Goal: Information Seeking & Learning: Learn about a topic

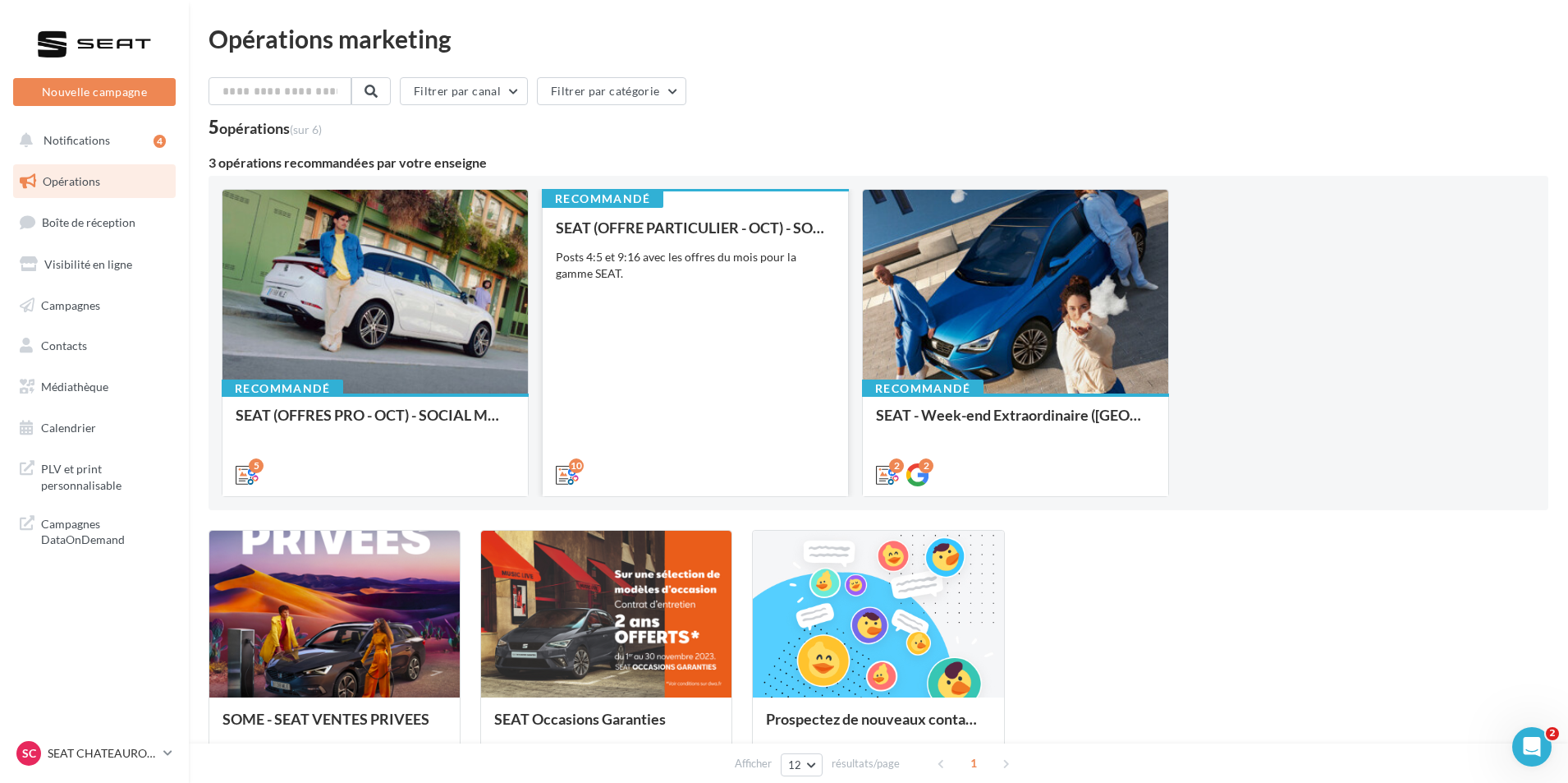
click at [670, 423] on div "SEAT (OFFRE PARTICULIER - OCT) - SOCIAL MEDIA Posts 4:5 et 9:16 avec les offres…" at bounding box center [695, 350] width 280 height 262
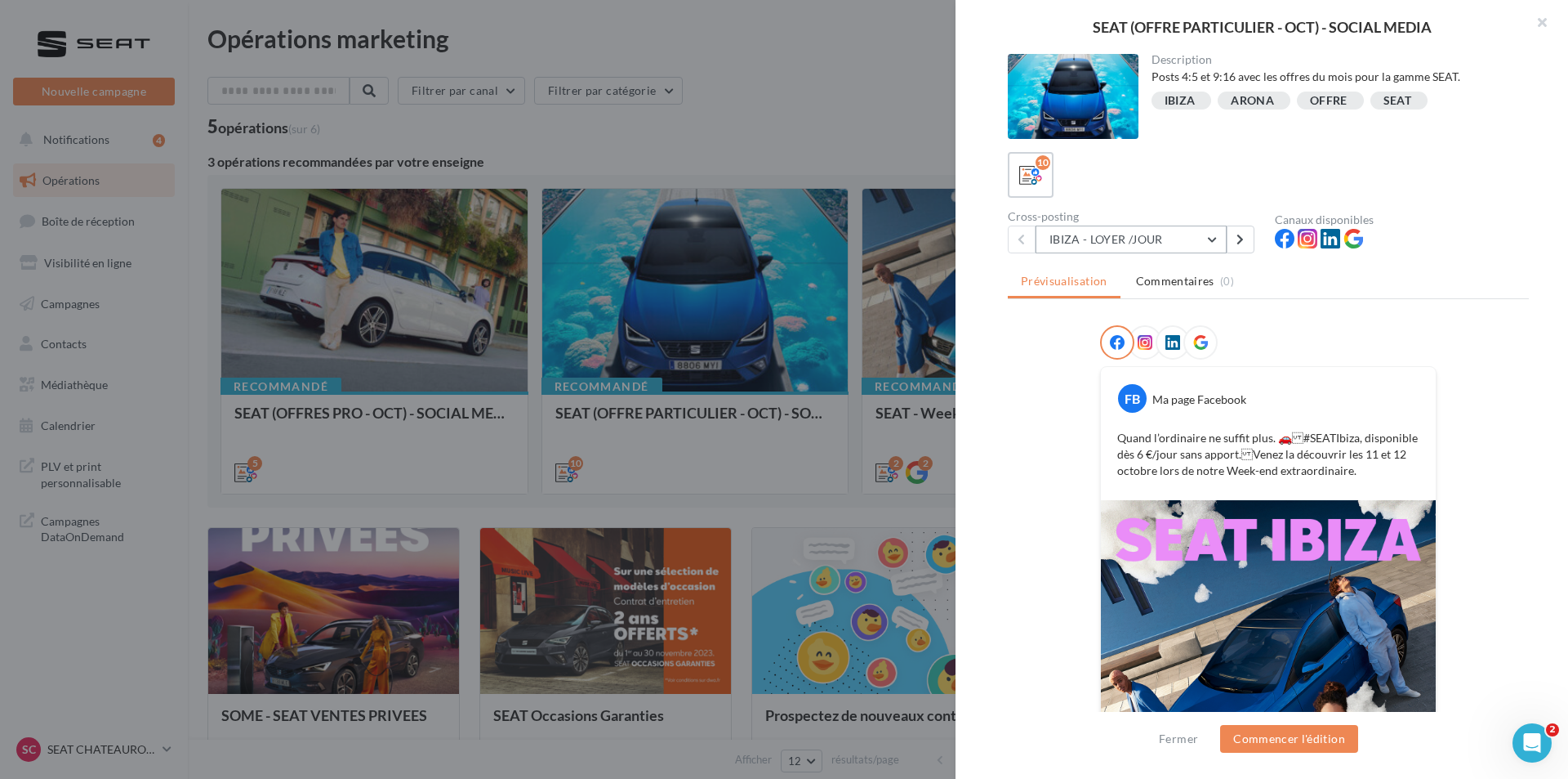
click at [1137, 242] on button "IBIZA - LOYER /JOUR" at bounding box center [1131, 238] width 191 height 27
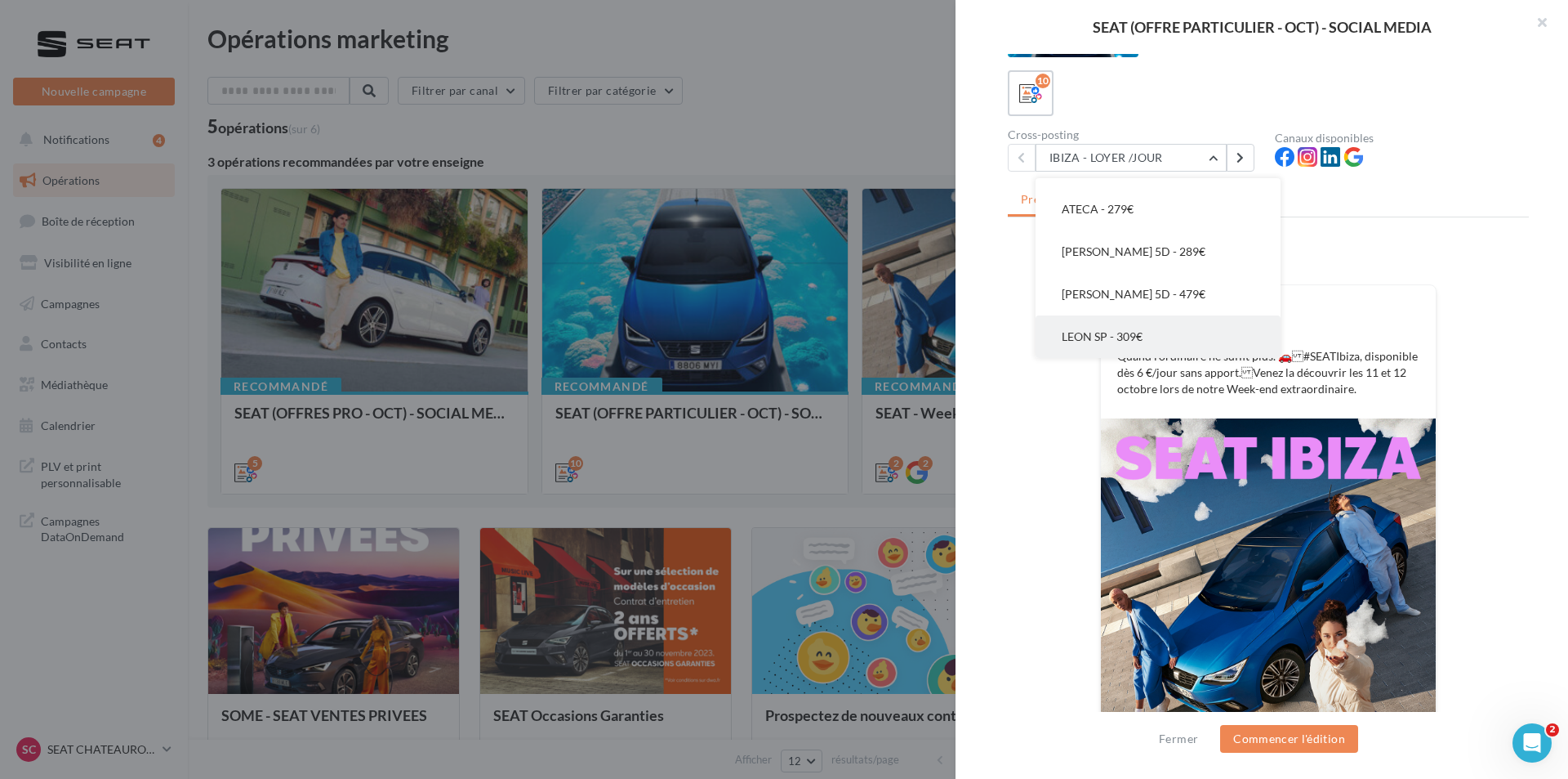
click at [1162, 332] on button "LEON SP - 309€" at bounding box center [1158, 337] width 245 height 43
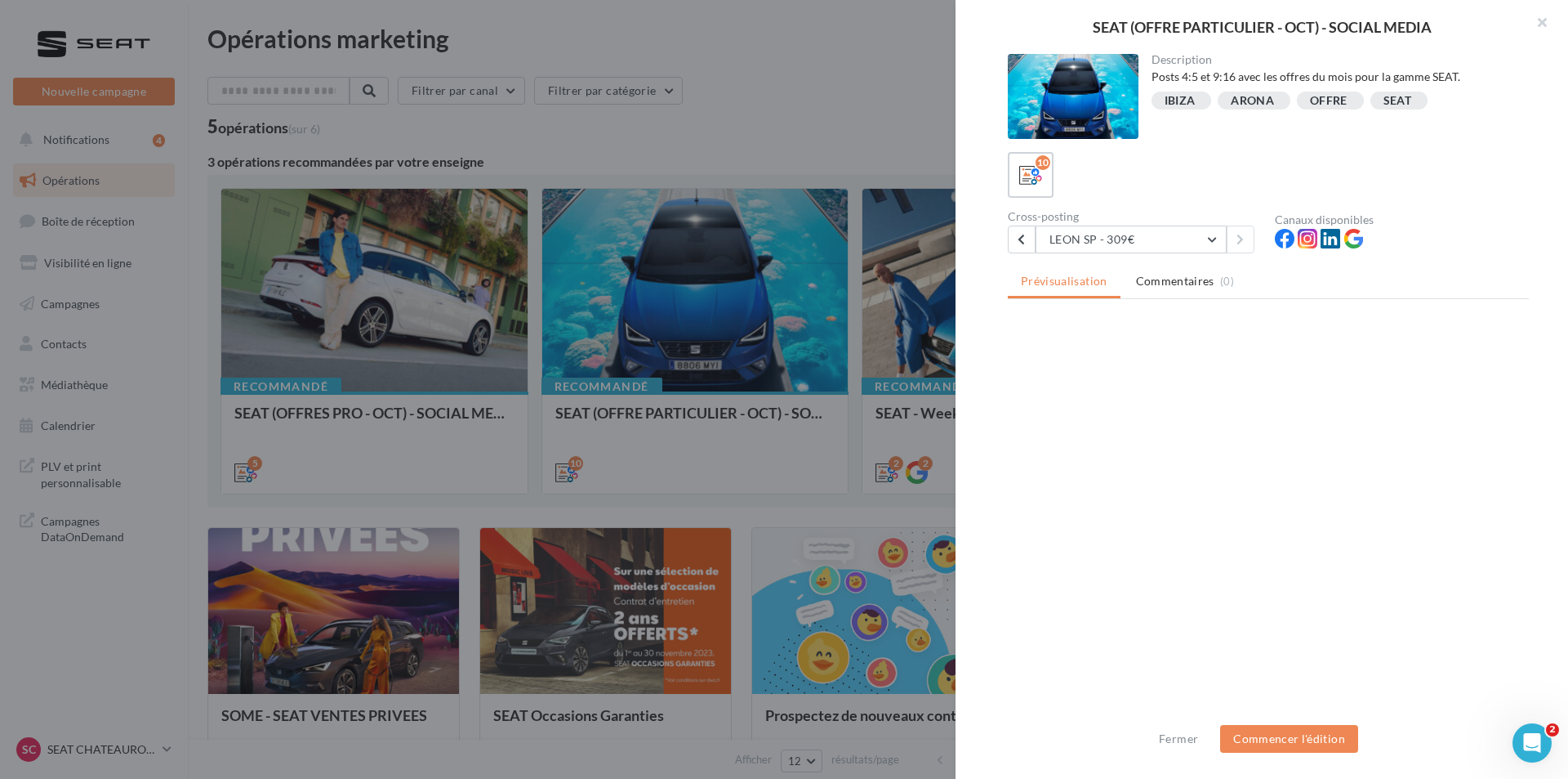
scroll to position [0, 0]
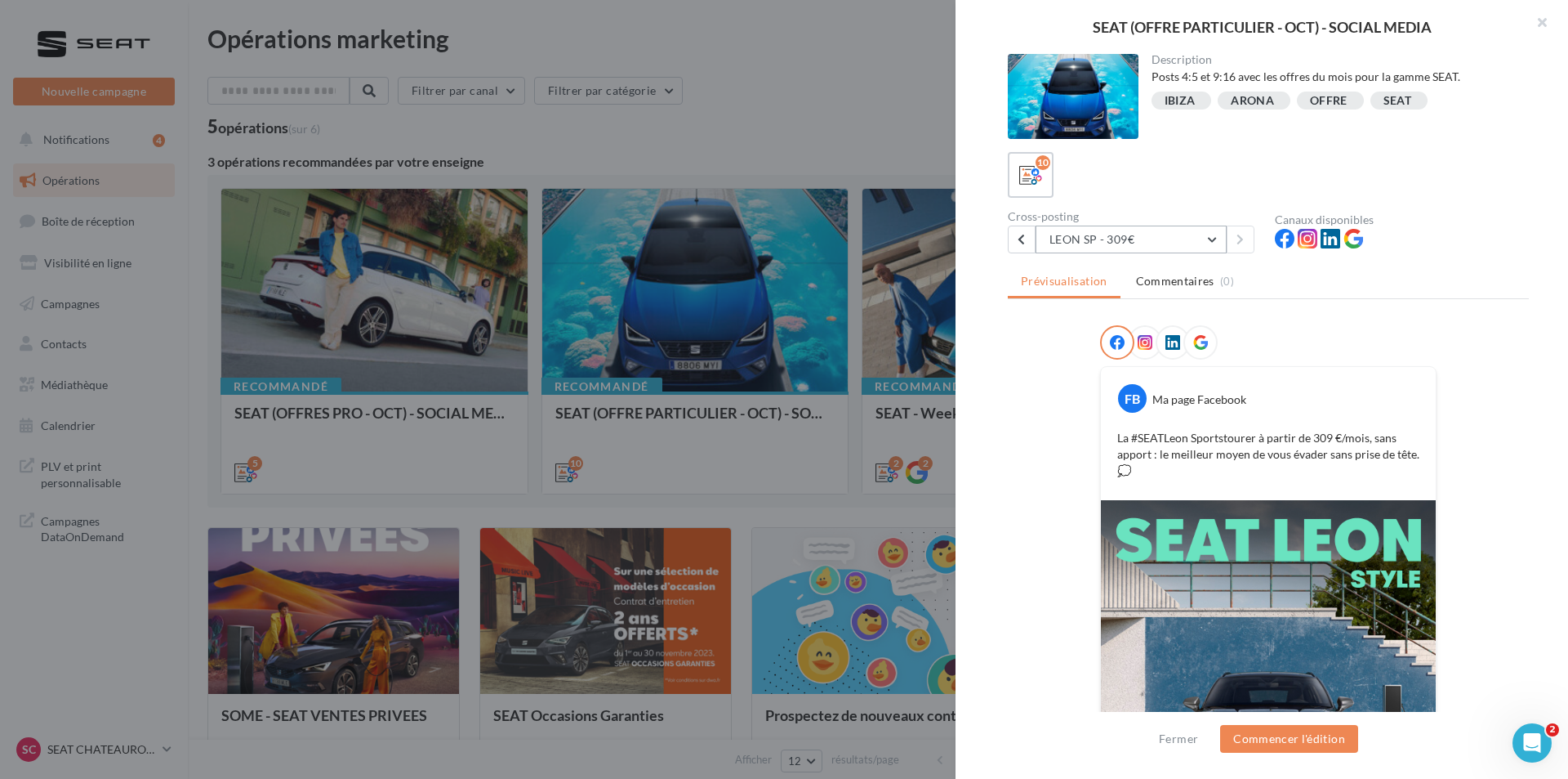
click at [1174, 236] on button "LEON SP - 309€" at bounding box center [1131, 238] width 191 height 27
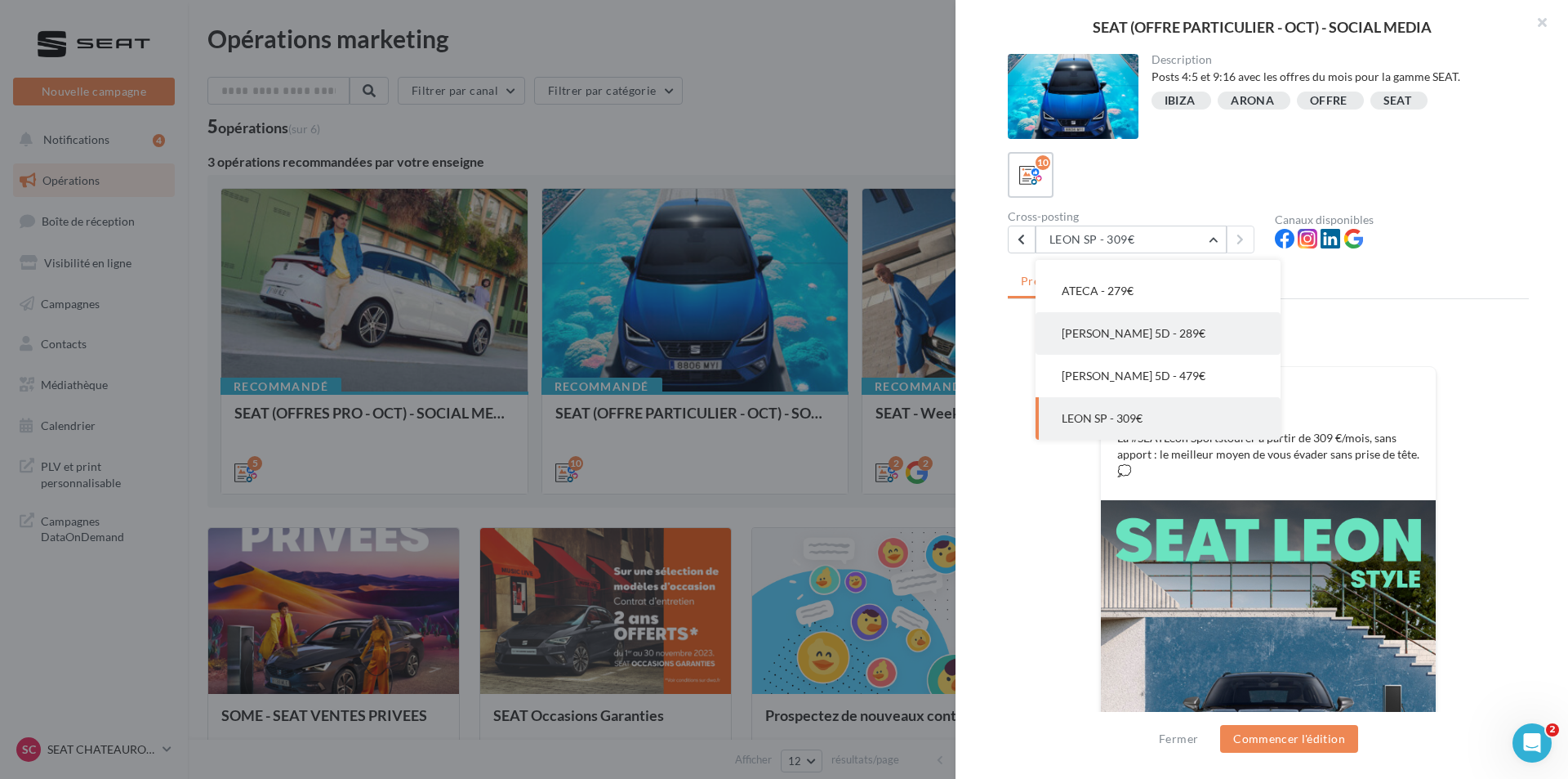
click at [1153, 321] on button "[PERSON_NAME] 5D - 289€" at bounding box center [1158, 333] width 245 height 43
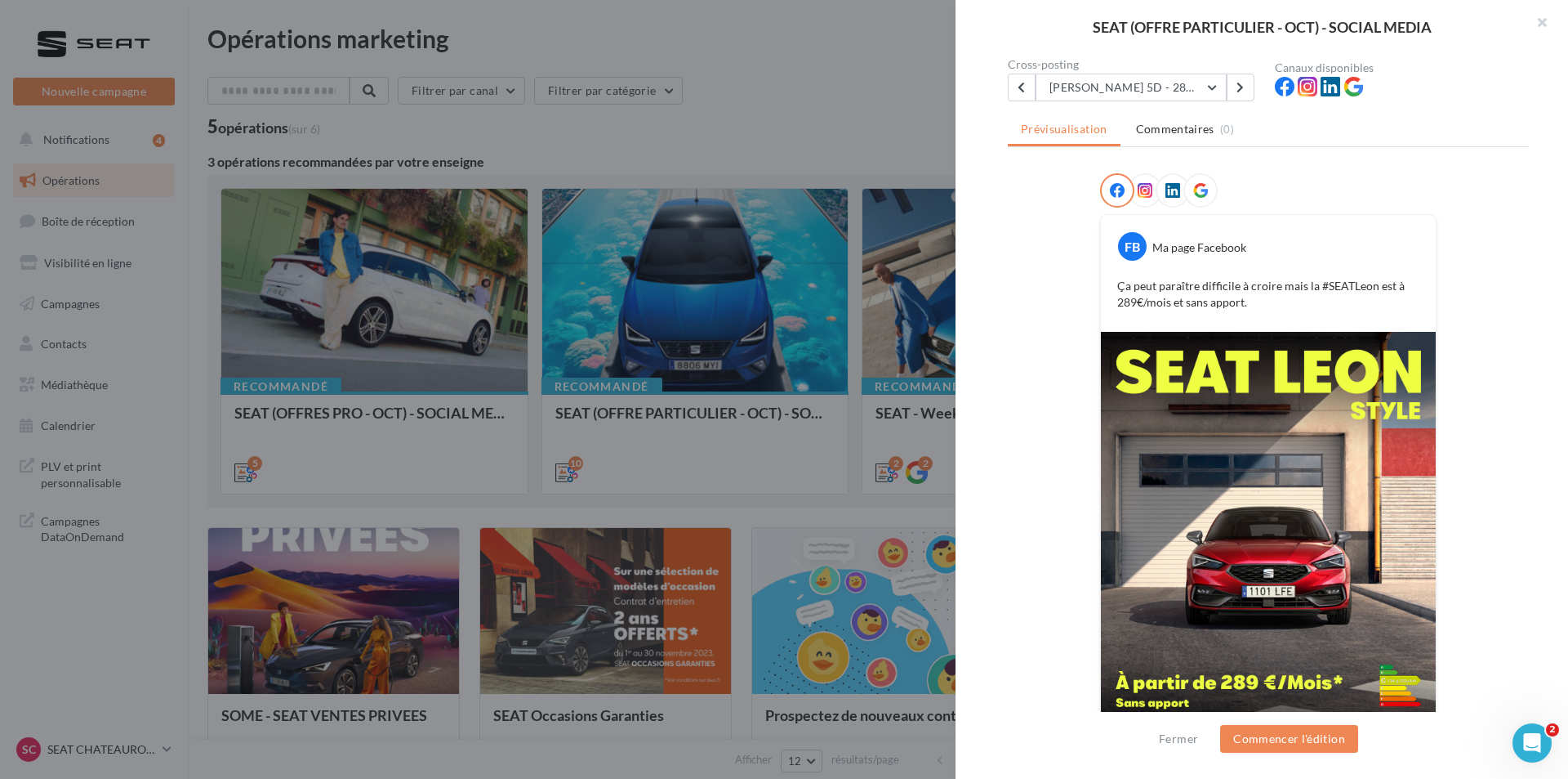
scroll to position [116, 0]
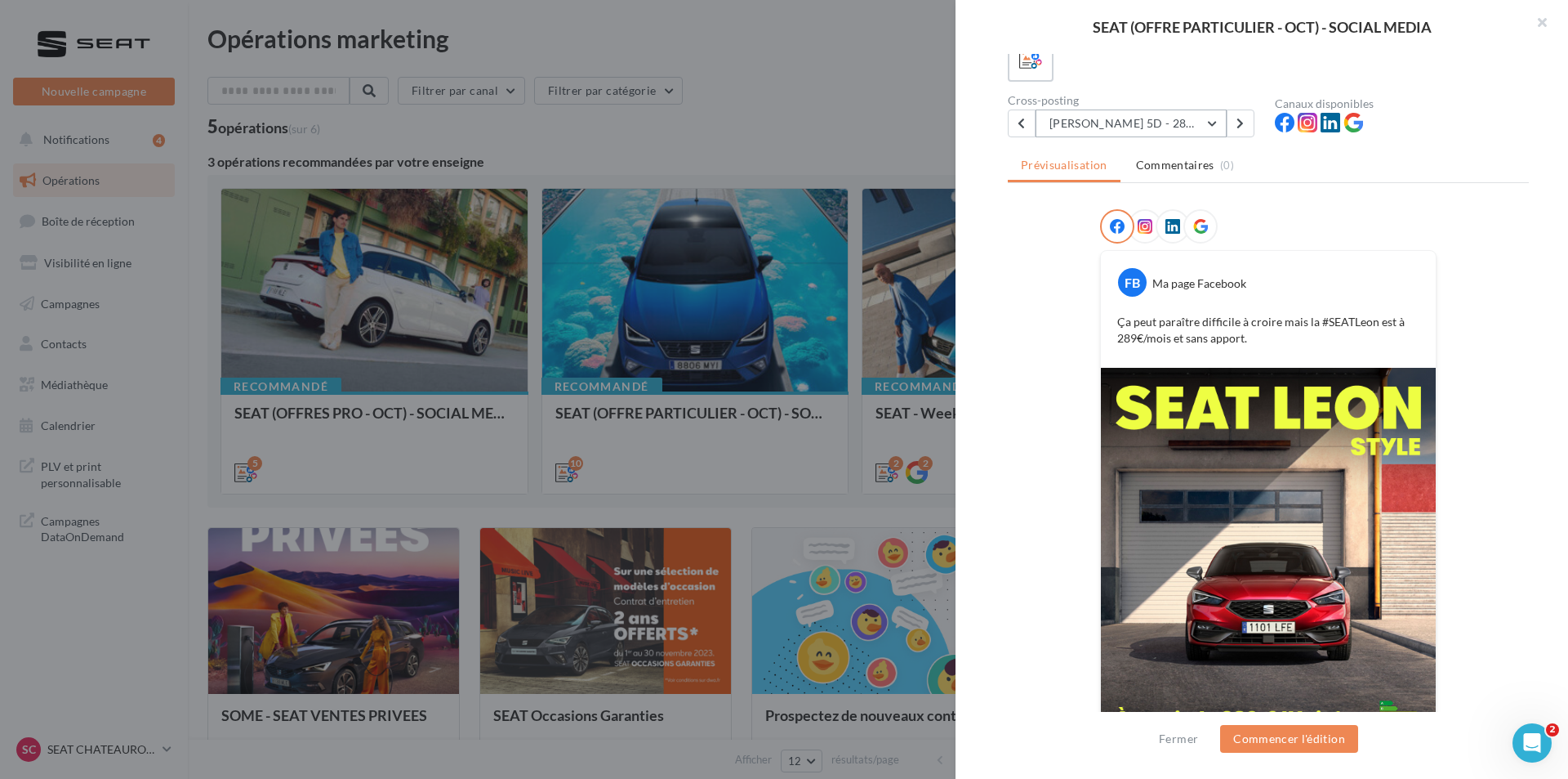
click at [1107, 128] on button "[PERSON_NAME] 5D - 289€" at bounding box center [1131, 123] width 191 height 27
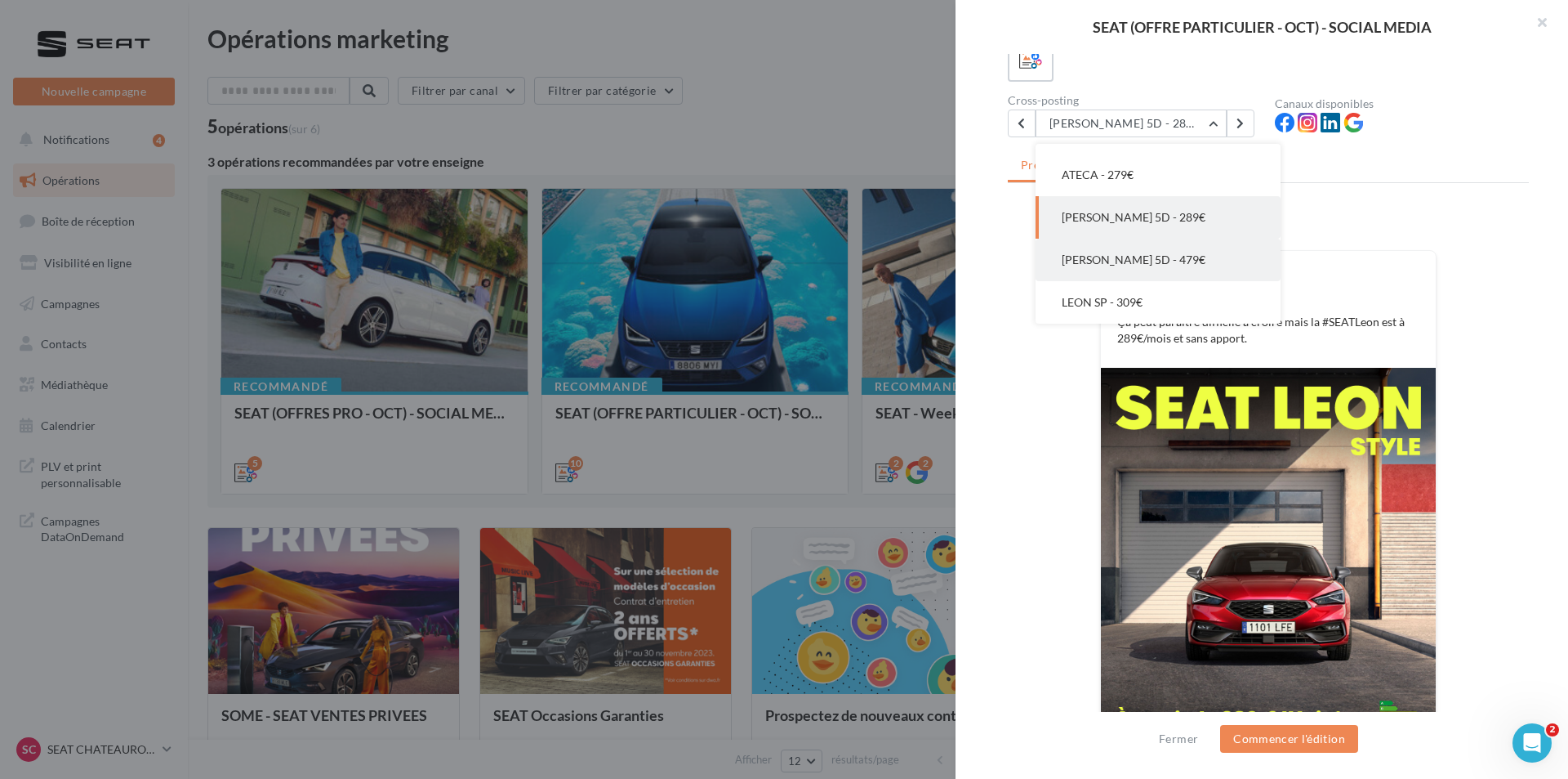
click at [1124, 250] on button "[PERSON_NAME] 5D - 479€" at bounding box center [1158, 260] width 245 height 43
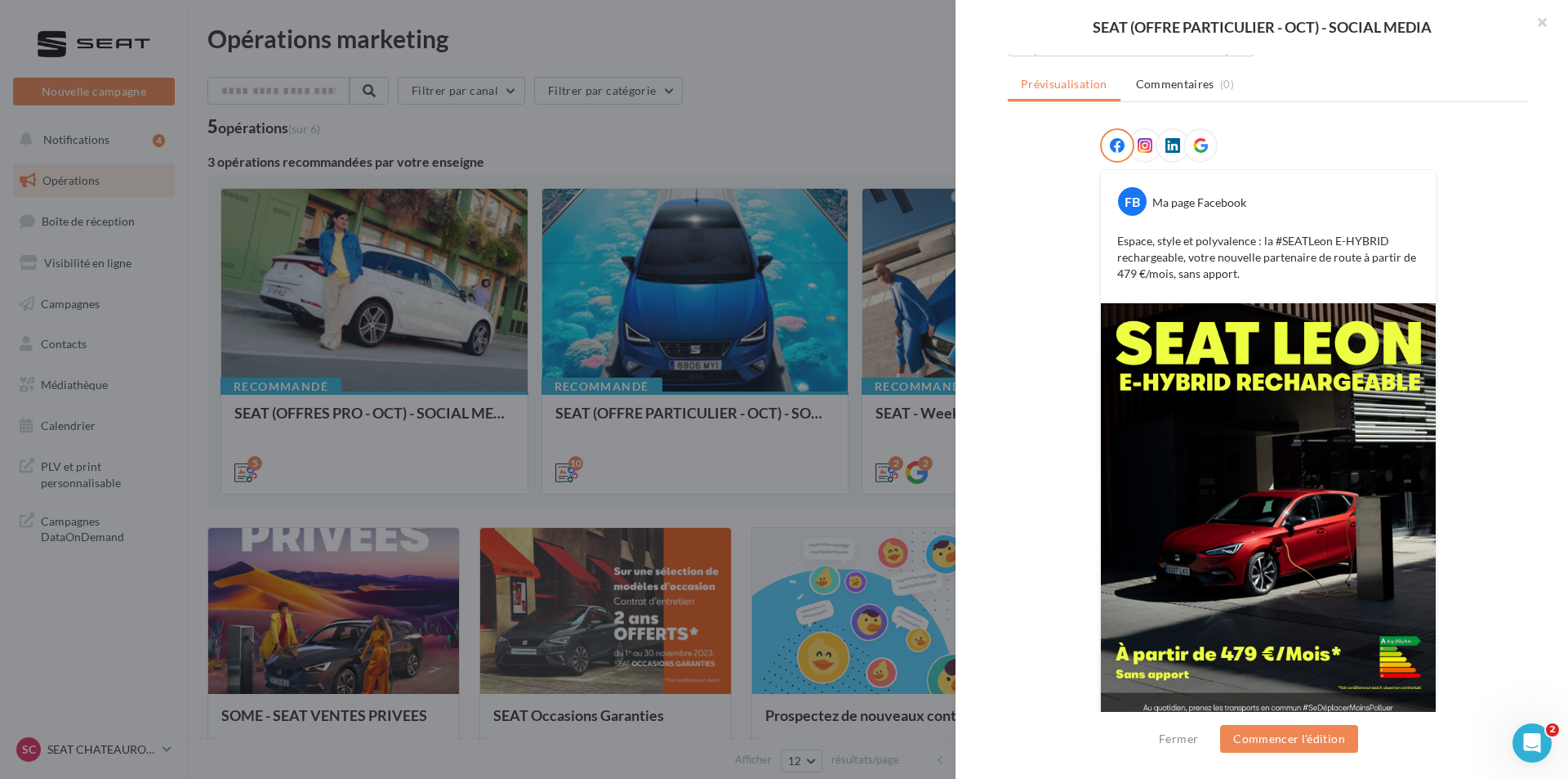
scroll to position [214, 0]
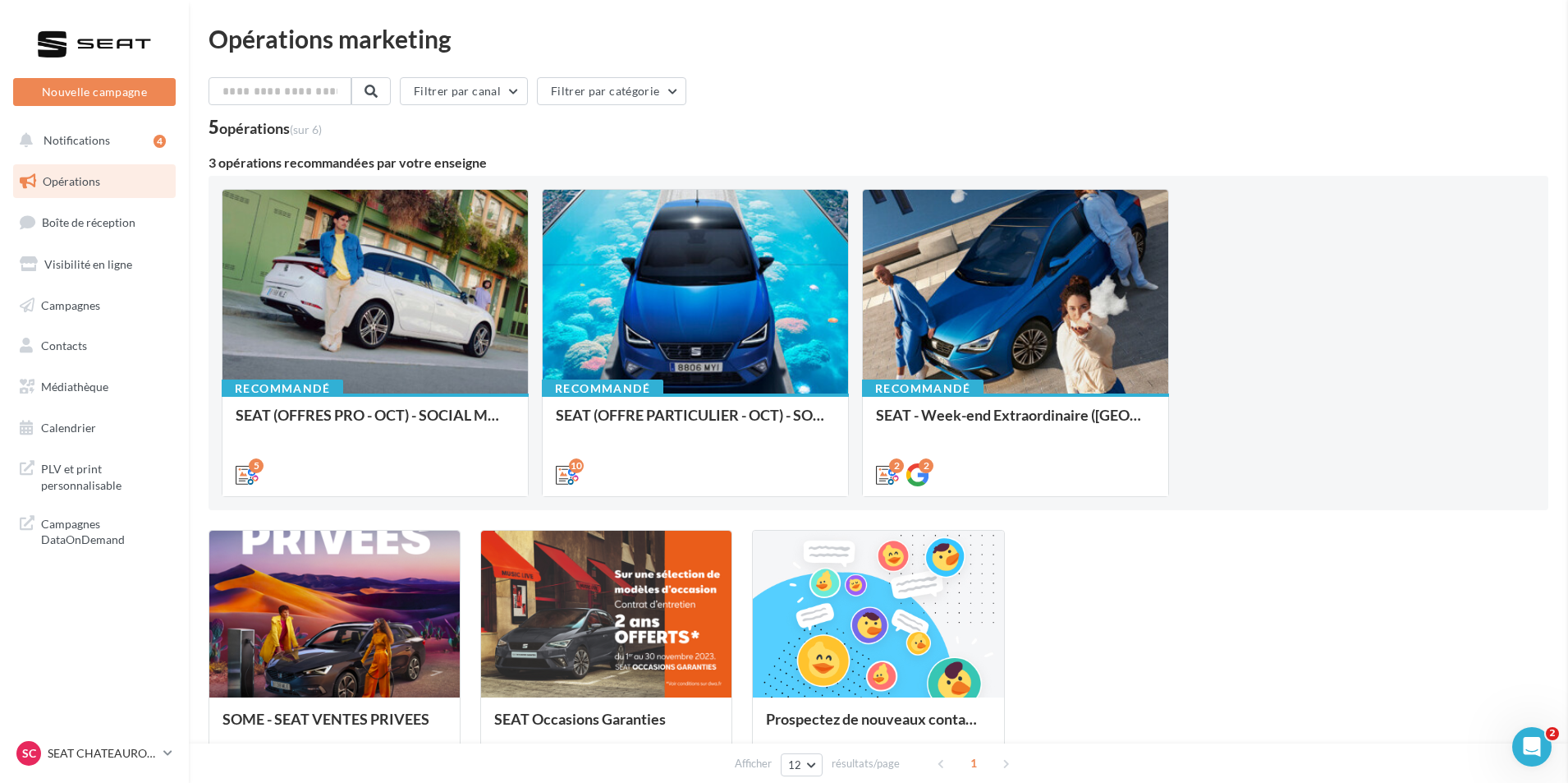
click at [356, 415] on div "SEAT (OFFRES PRO - OCT) - SOCIAL MEDIA" at bounding box center [376, 422] width 280 height 33
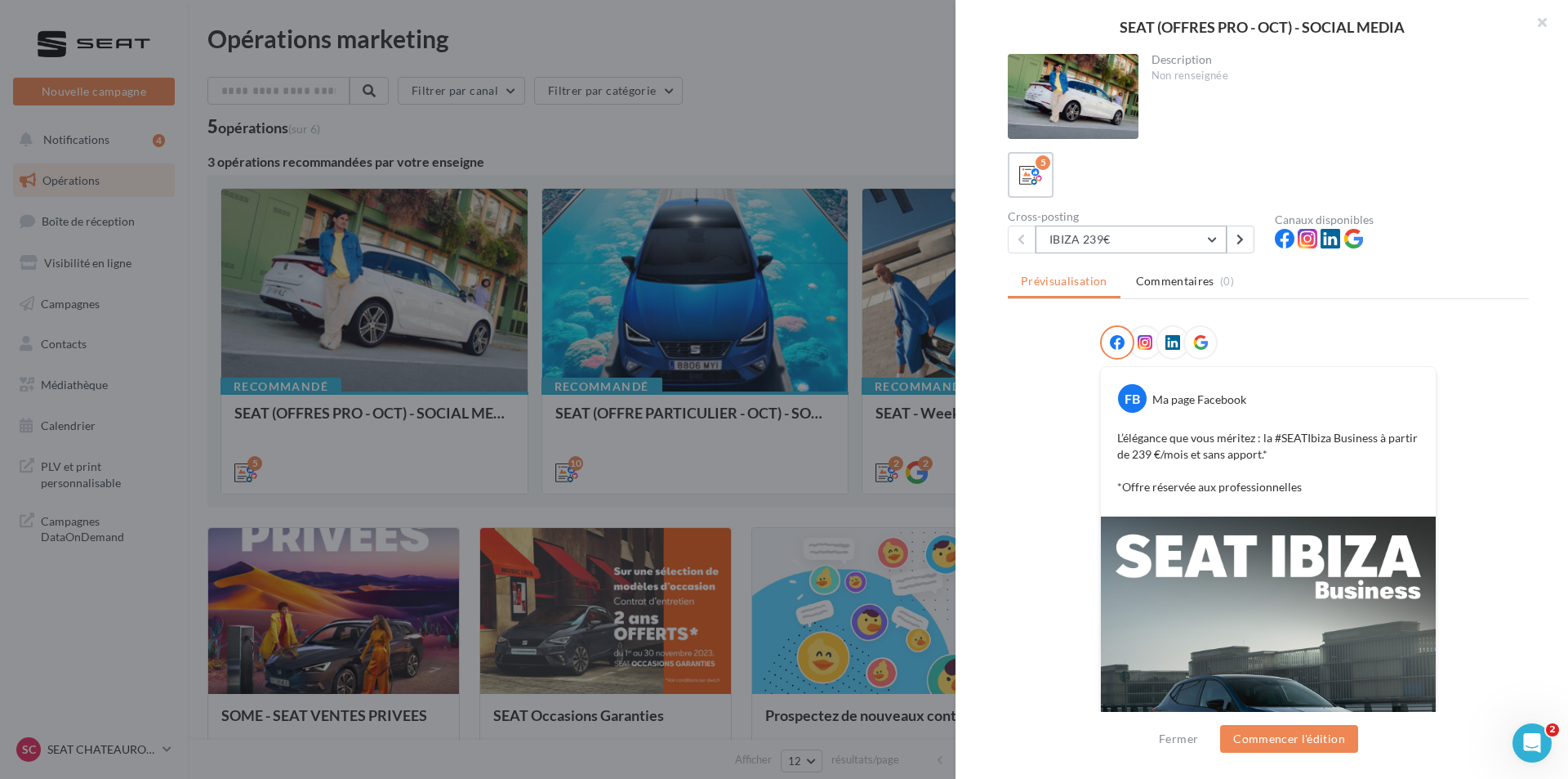
click at [1153, 244] on button "IBIZA 239€" at bounding box center [1131, 238] width 191 height 27
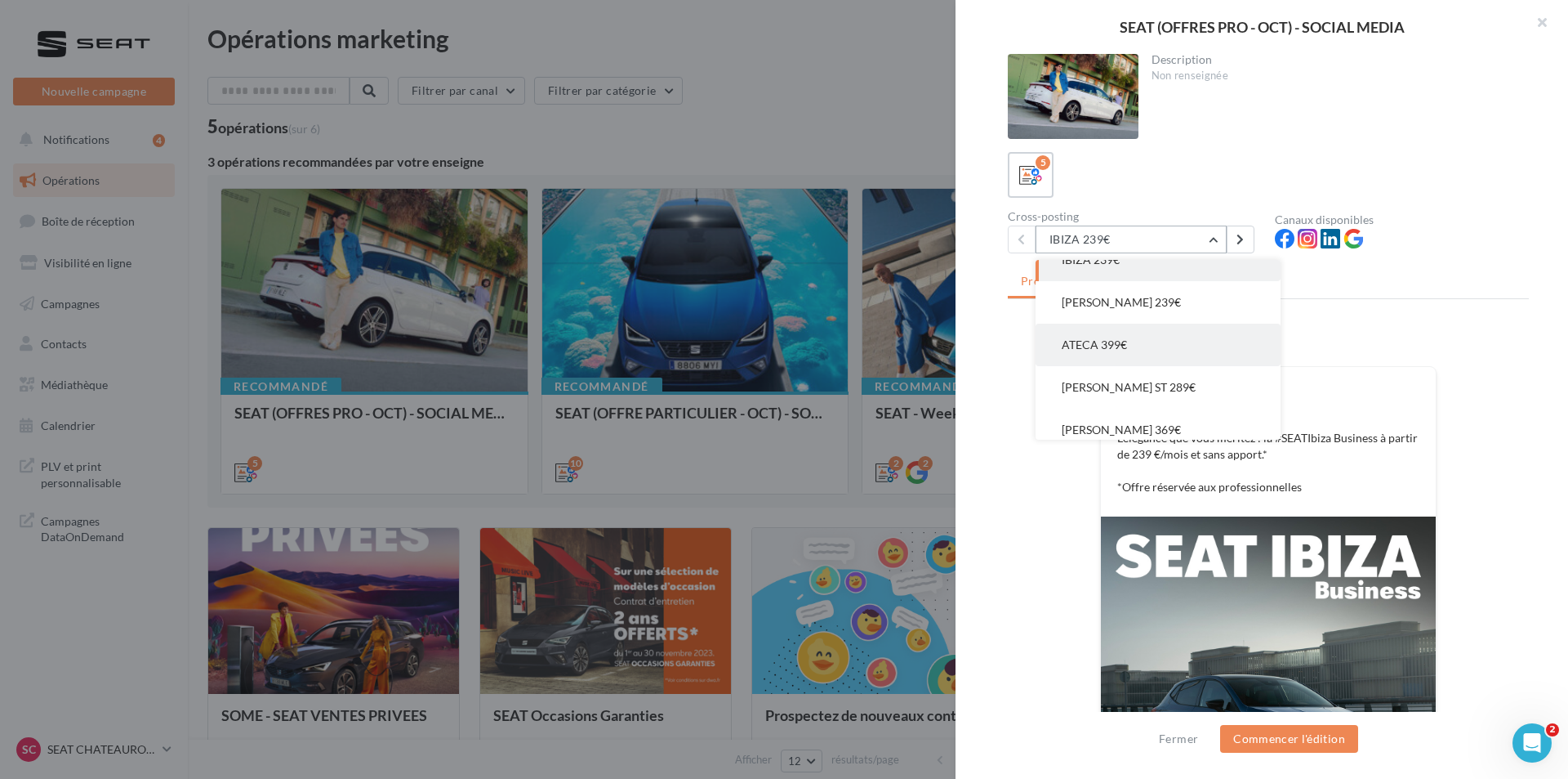
scroll to position [33, 0]
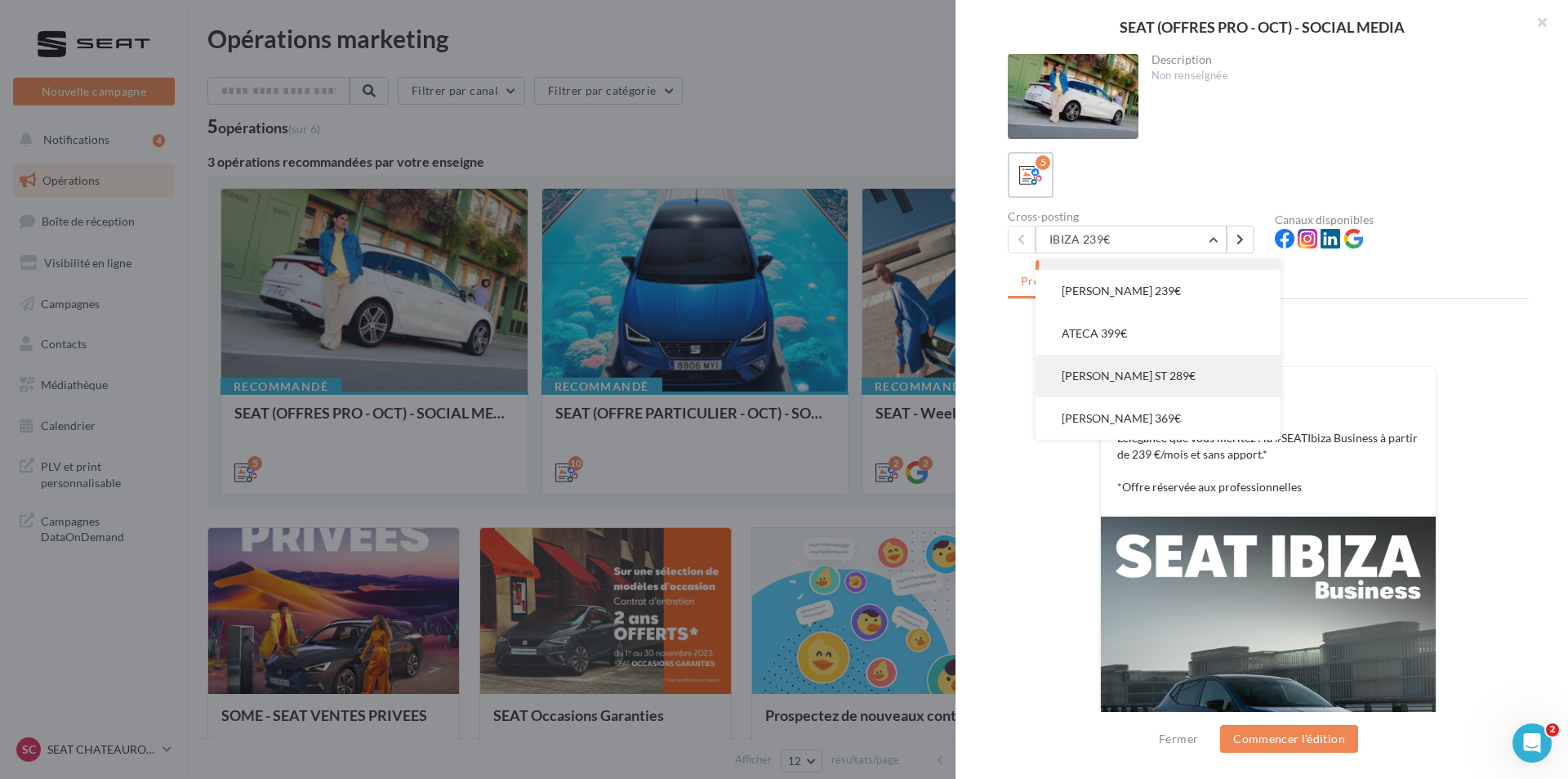
click at [1192, 378] on button "[PERSON_NAME] ST 289€" at bounding box center [1158, 376] width 245 height 43
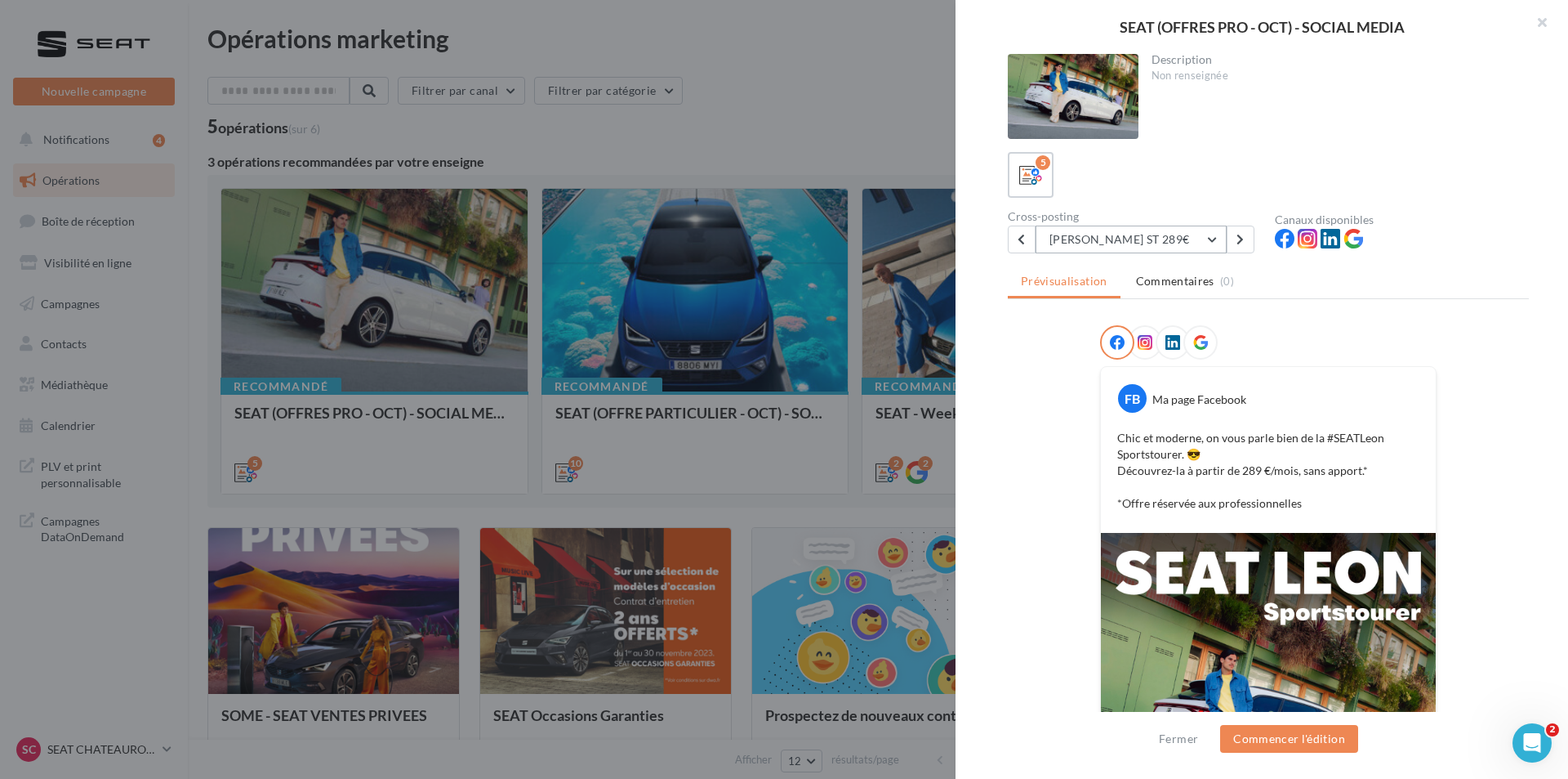
click at [1184, 242] on button "[PERSON_NAME] ST 289€" at bounding box center [1131, 238] width 191 height 27
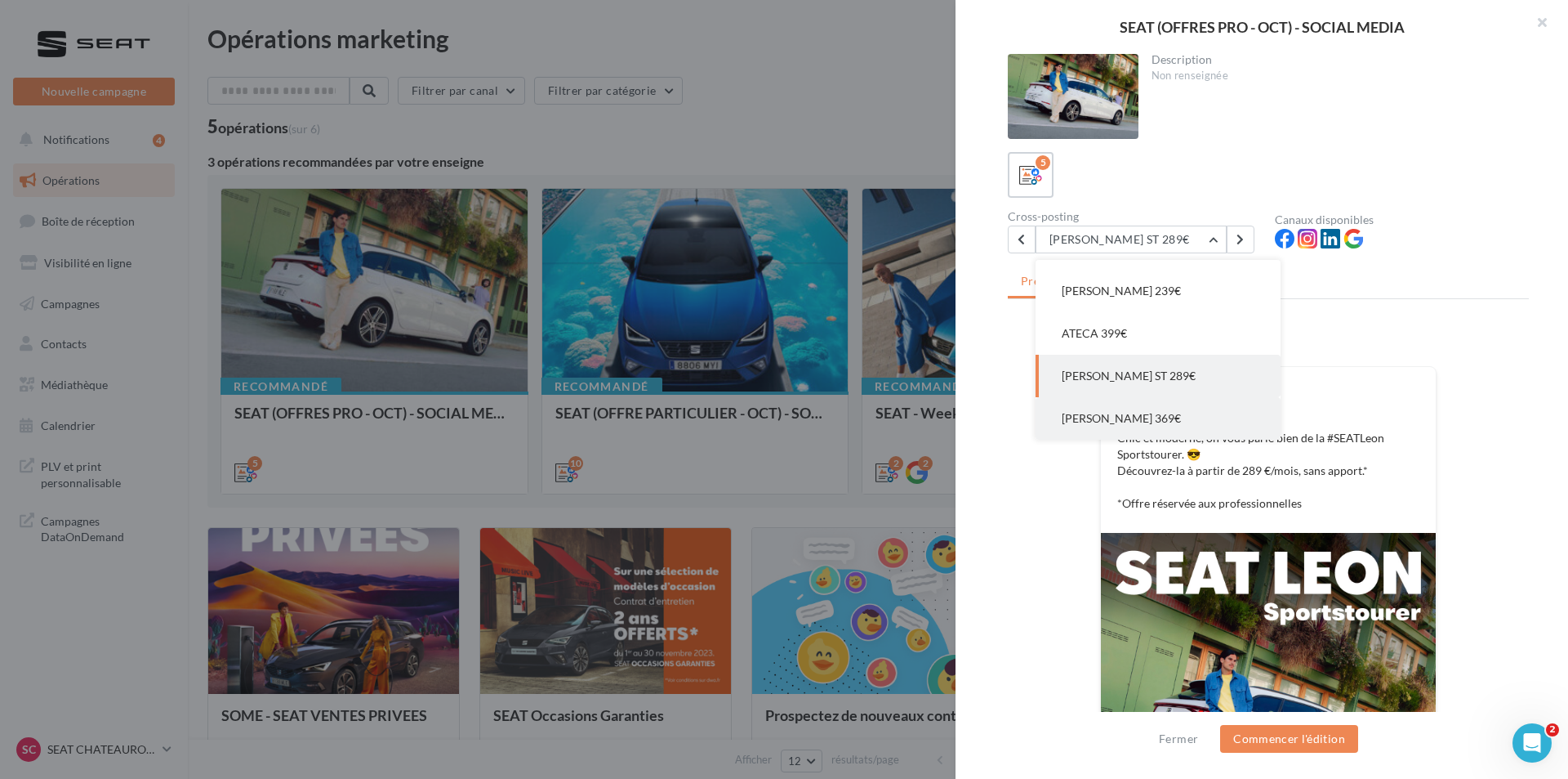
click at [1159, 414] on button "[PERSON_NAME] 369€" at bounding box center [1158, 418] width 245 height 43
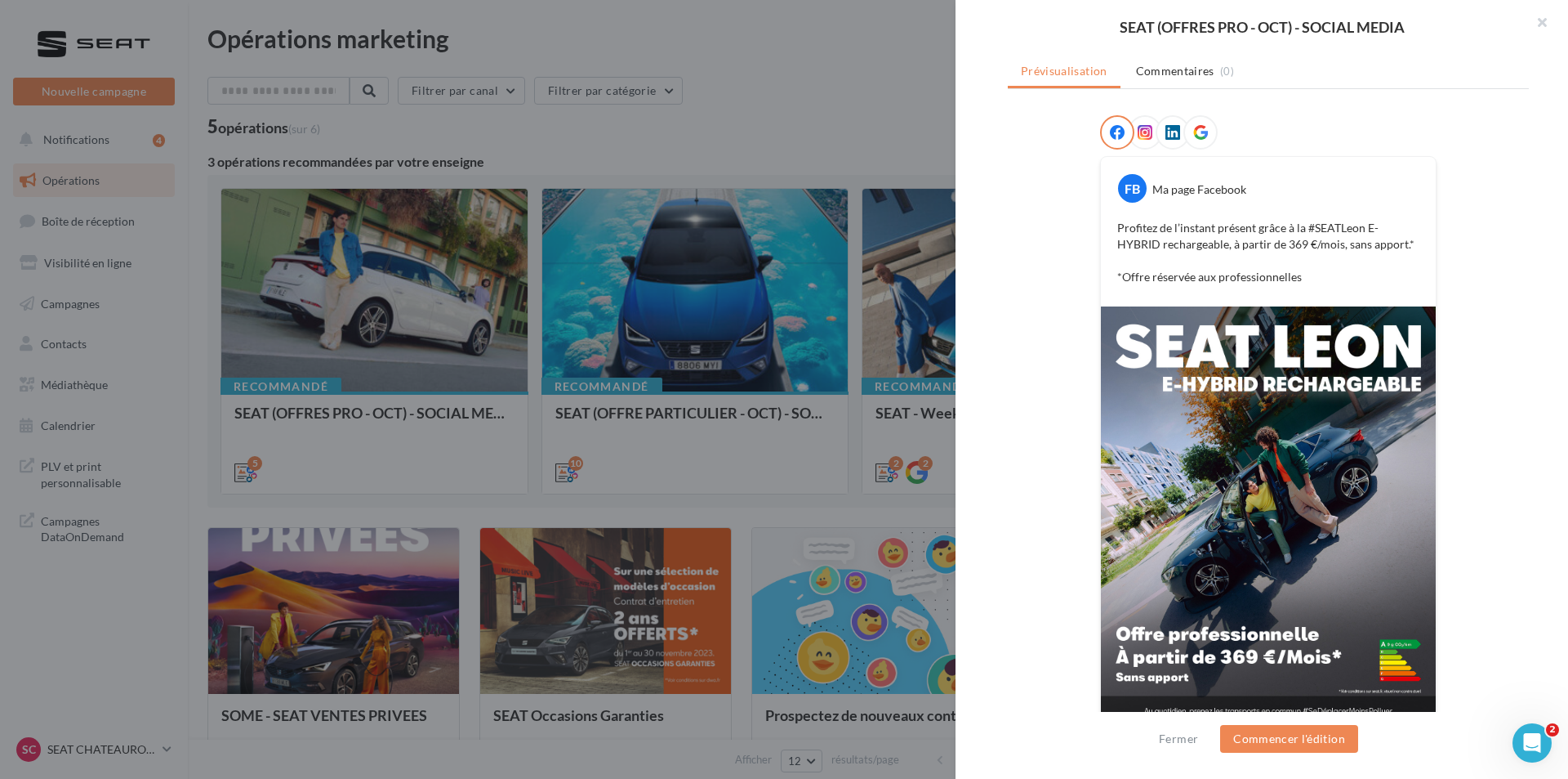
scroll to position [230, 0]
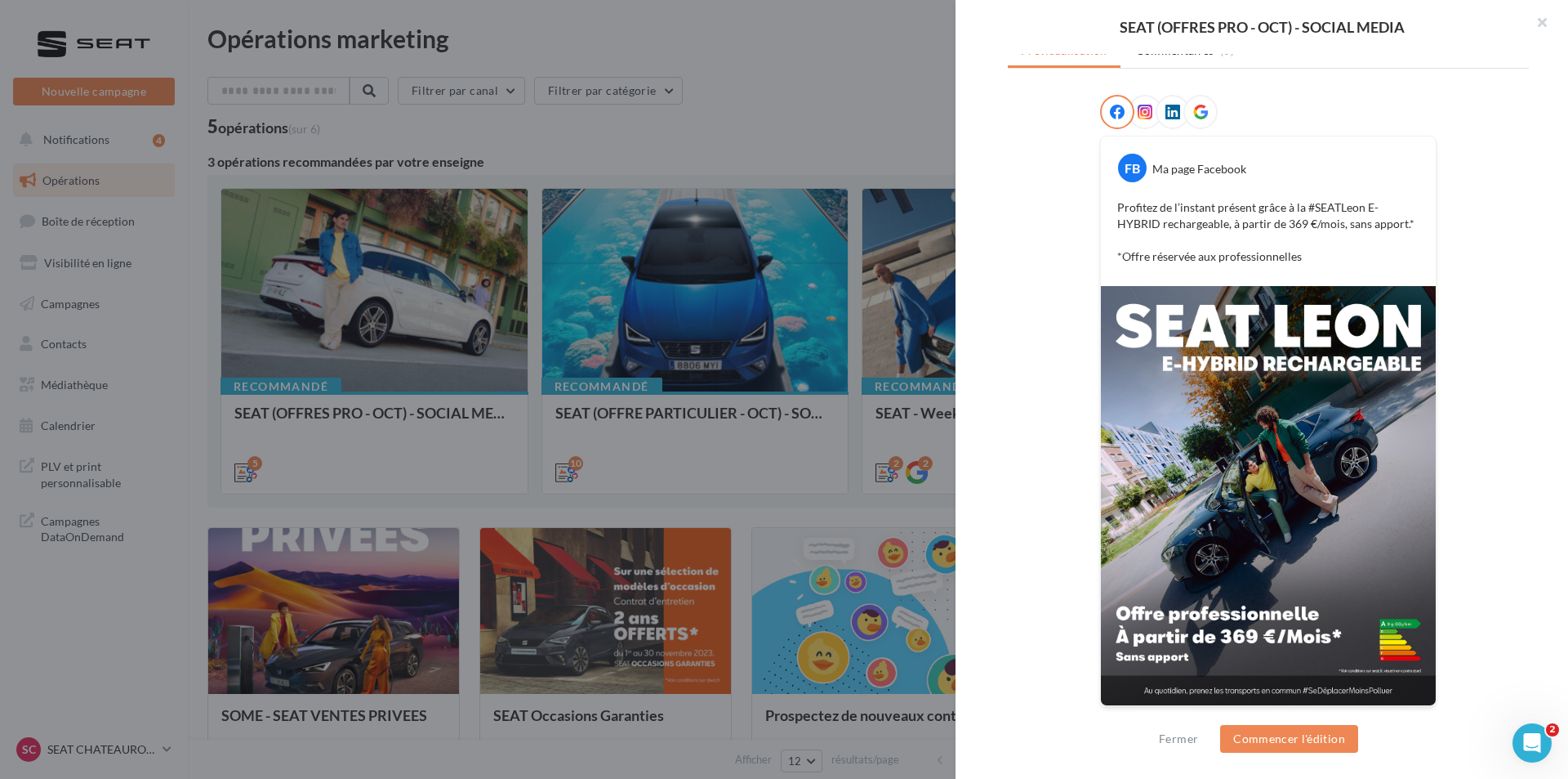
click at [1137, 223] on p "Profitez de l’instant présent grâce à la #SEATLeon E-HYBRID rechargeable, à par…" at bounding box center [1268, 232] width 302 height 66
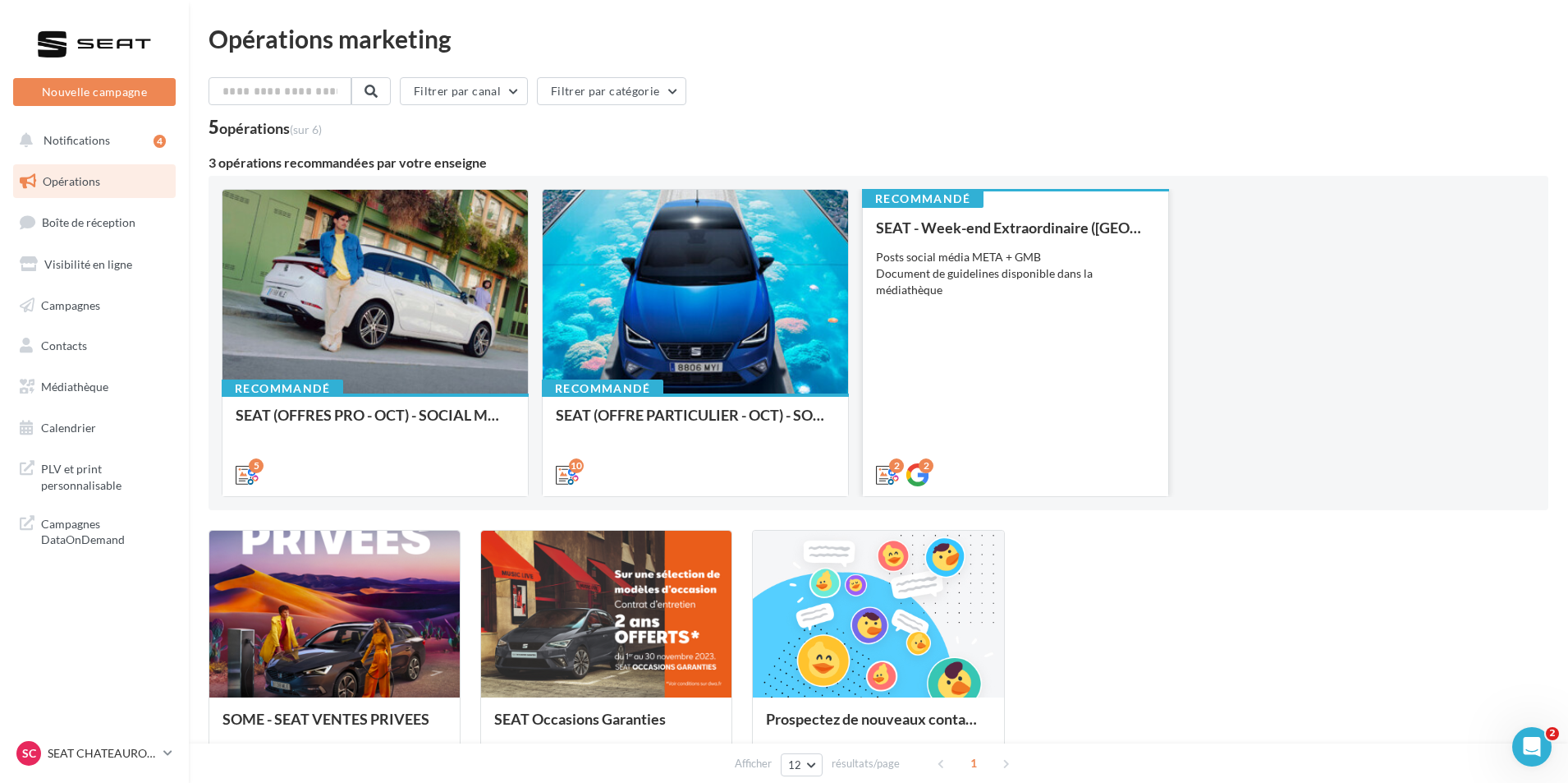
click at [962, 402] on div "SEAT - Week-end Extraordinaire (JPO) - OCTOBRE Posts social média META + GMB Do…" at bounding box center [1016, 350] width 280 height 262
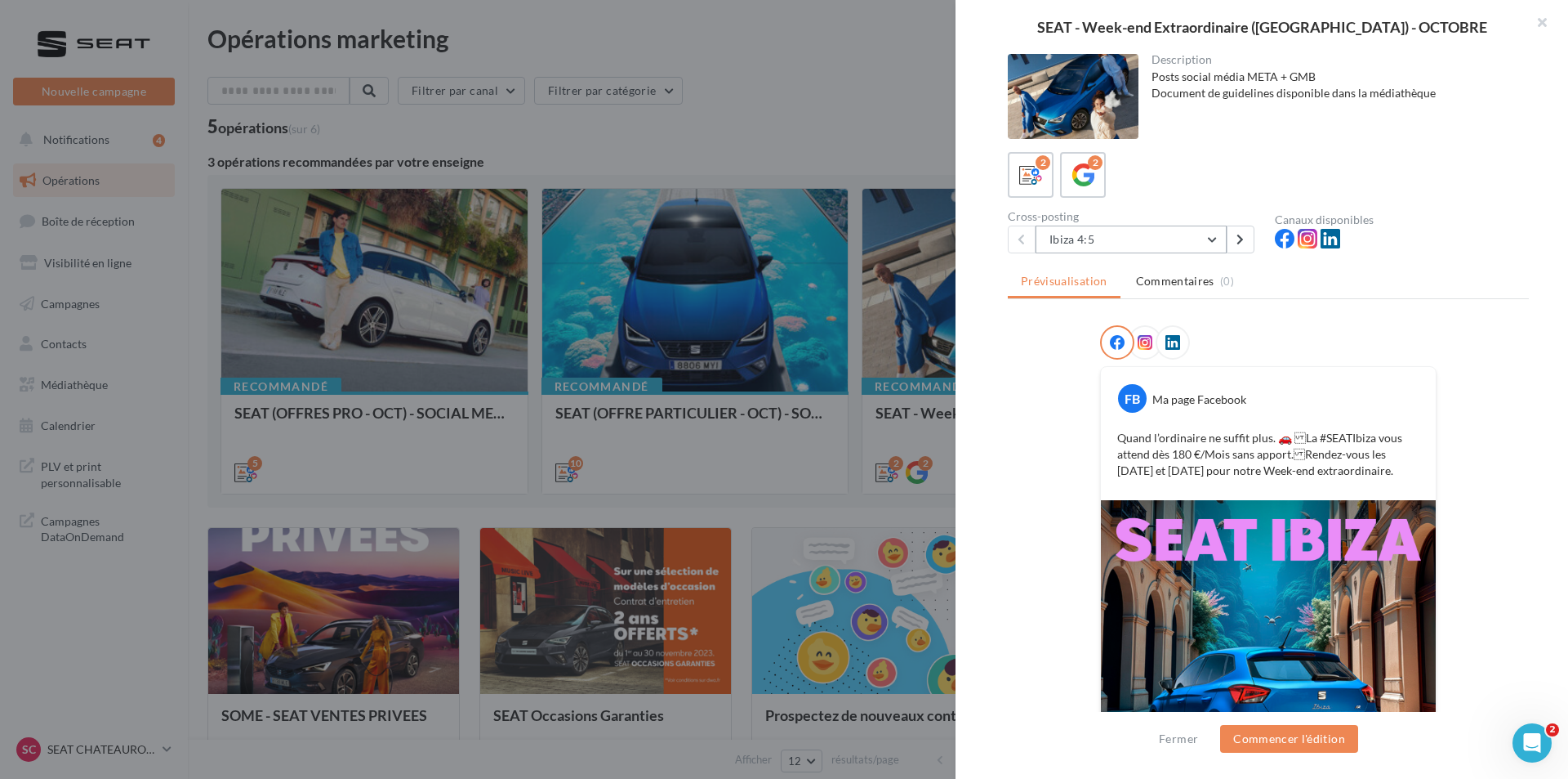
click at [1181, 240] on button "Ibiza 4:5" at bounding box center [1131, 238] width 191 height 27
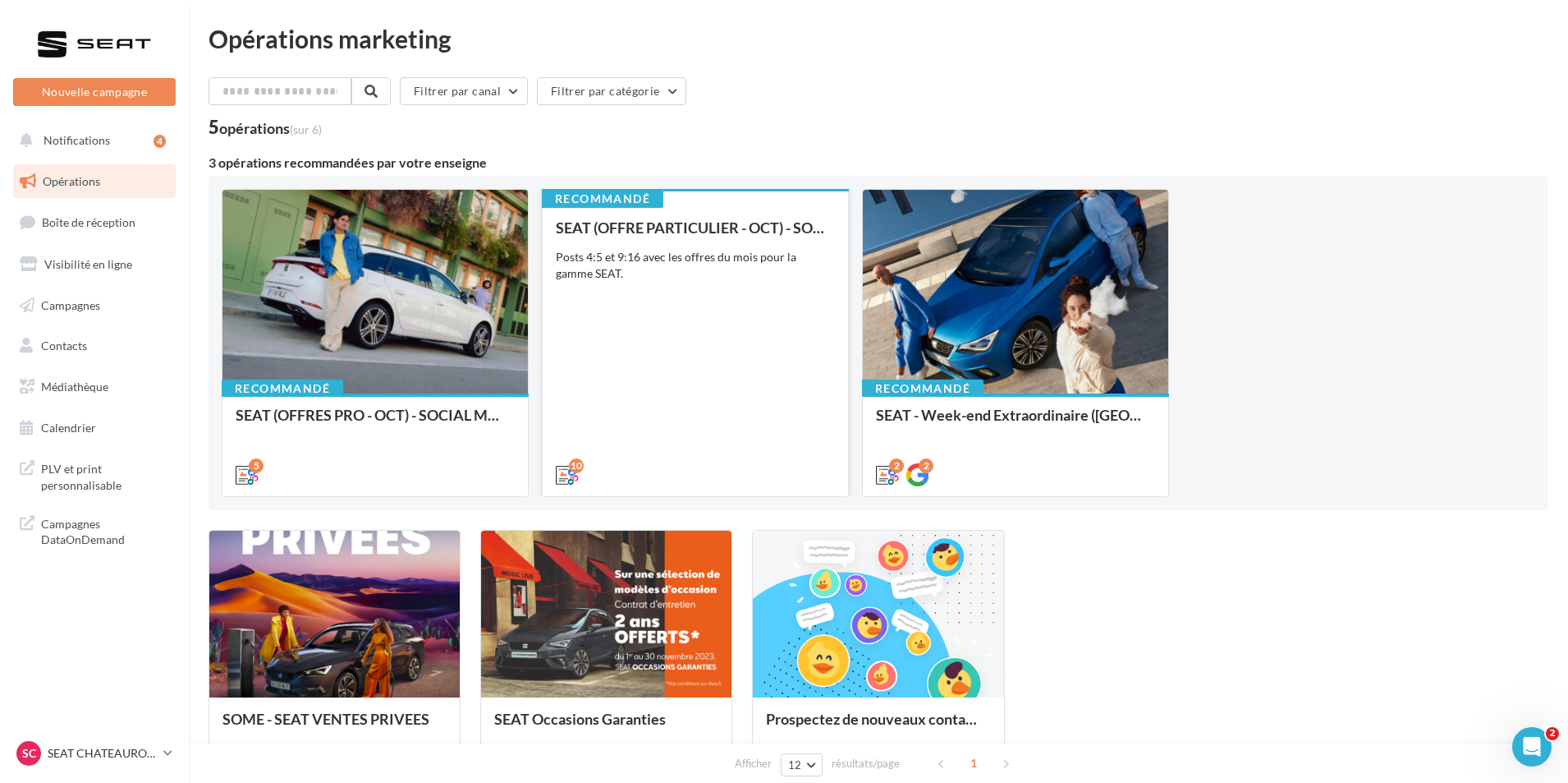
click at [734, 402] on div "SEAT (OFFRE PARTICULIER - OCT) - SOCIAL MEDIA Posts 4:5 et 9:16 avec les offres…" at bounding box center [695, 350] width 280 height 262
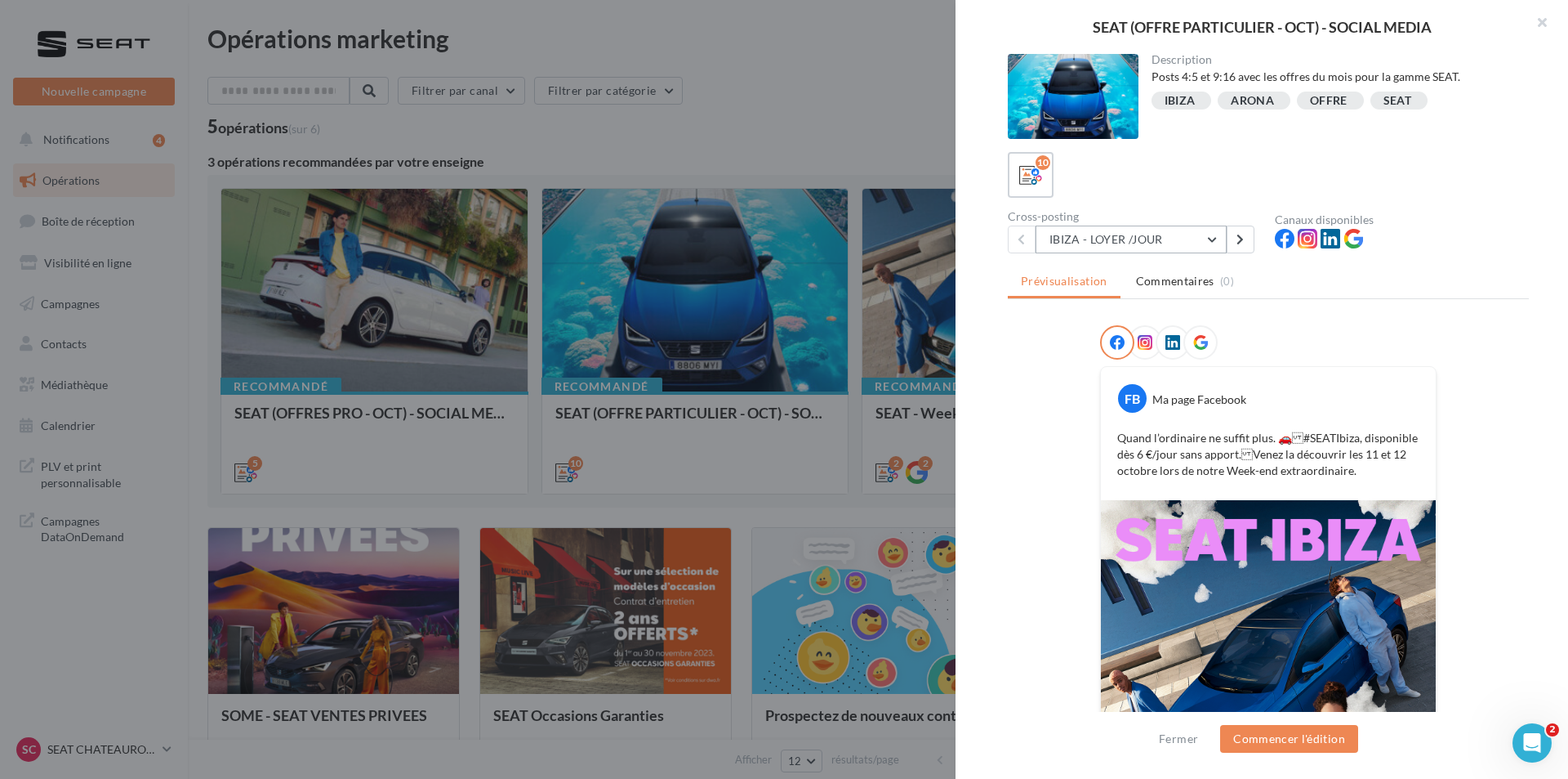
click at [1161, 242] on button "IBIZA - LOYER /JOUR" at bounding box center [1131, 238] width 191 height 27
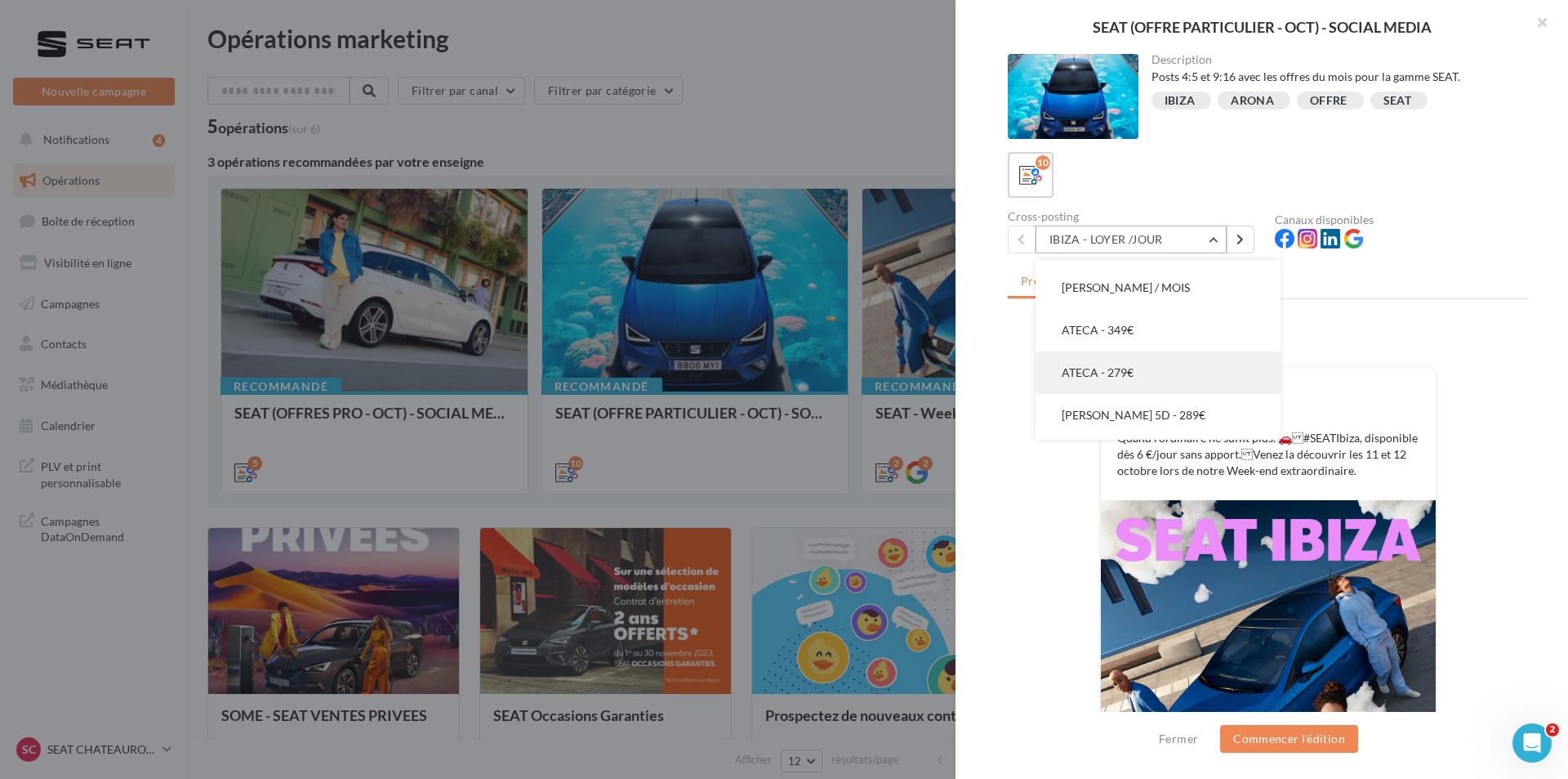
scroll to position [245, 0]
click at [1146, 372] on button "[PERSON_NAME] 5D - 479€" at bounding box center [1158, 376] width 245 height 43
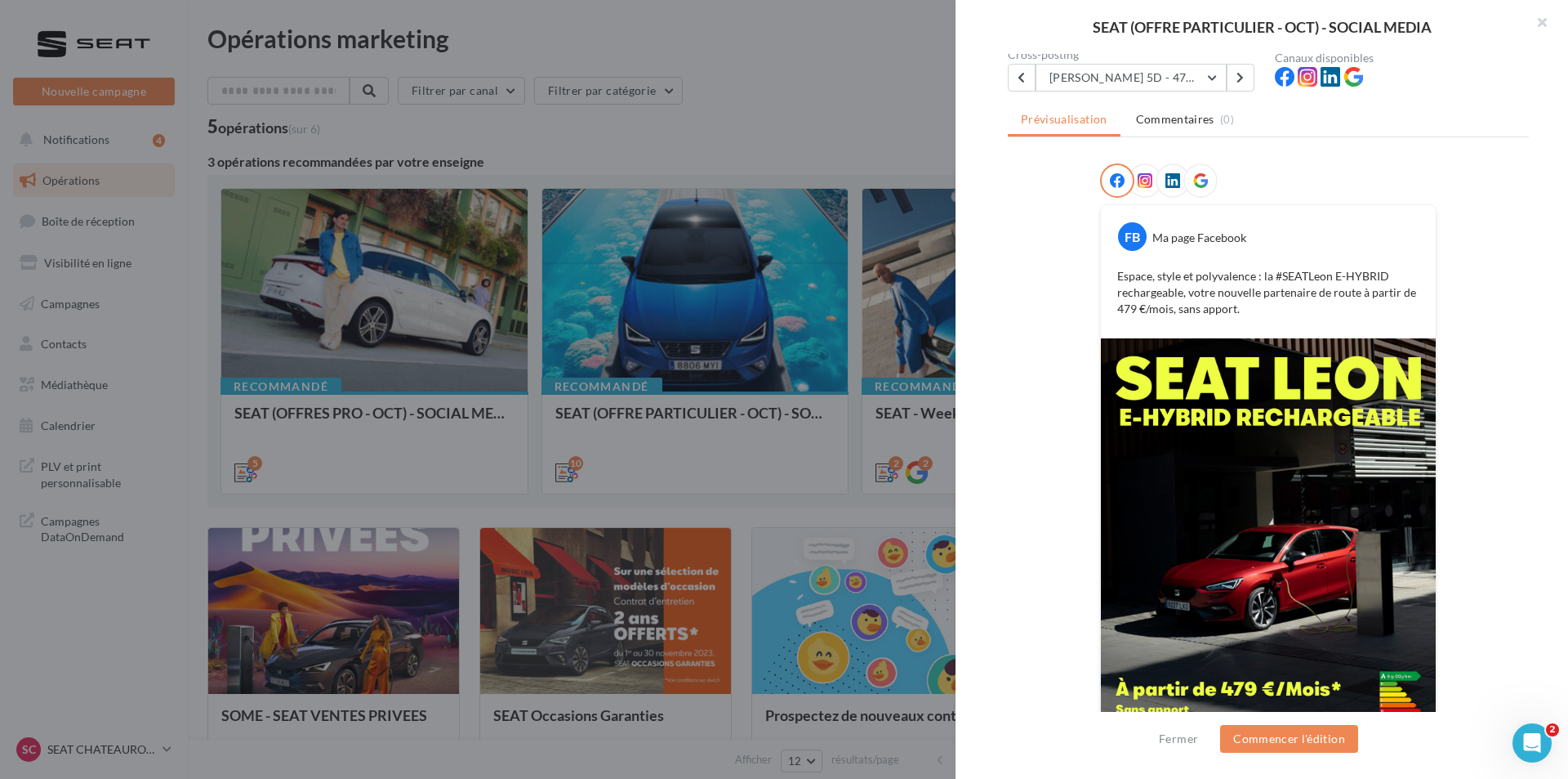
scroll to position [163, 0]
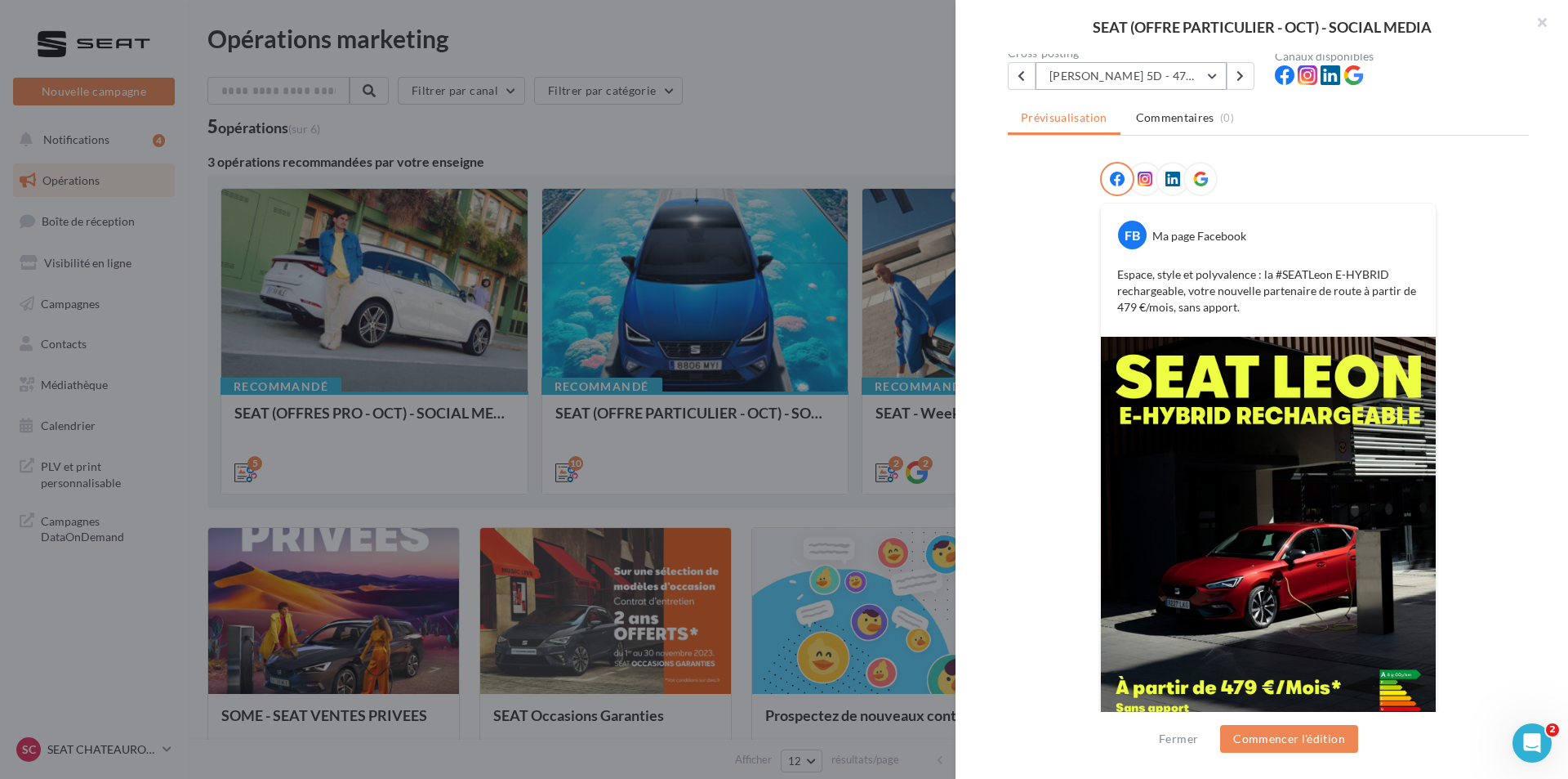
click at [1131, 83] on button "[PERSON_NAME] 5D - 479€" at bounding box center [1131, 75] width 191 height 27
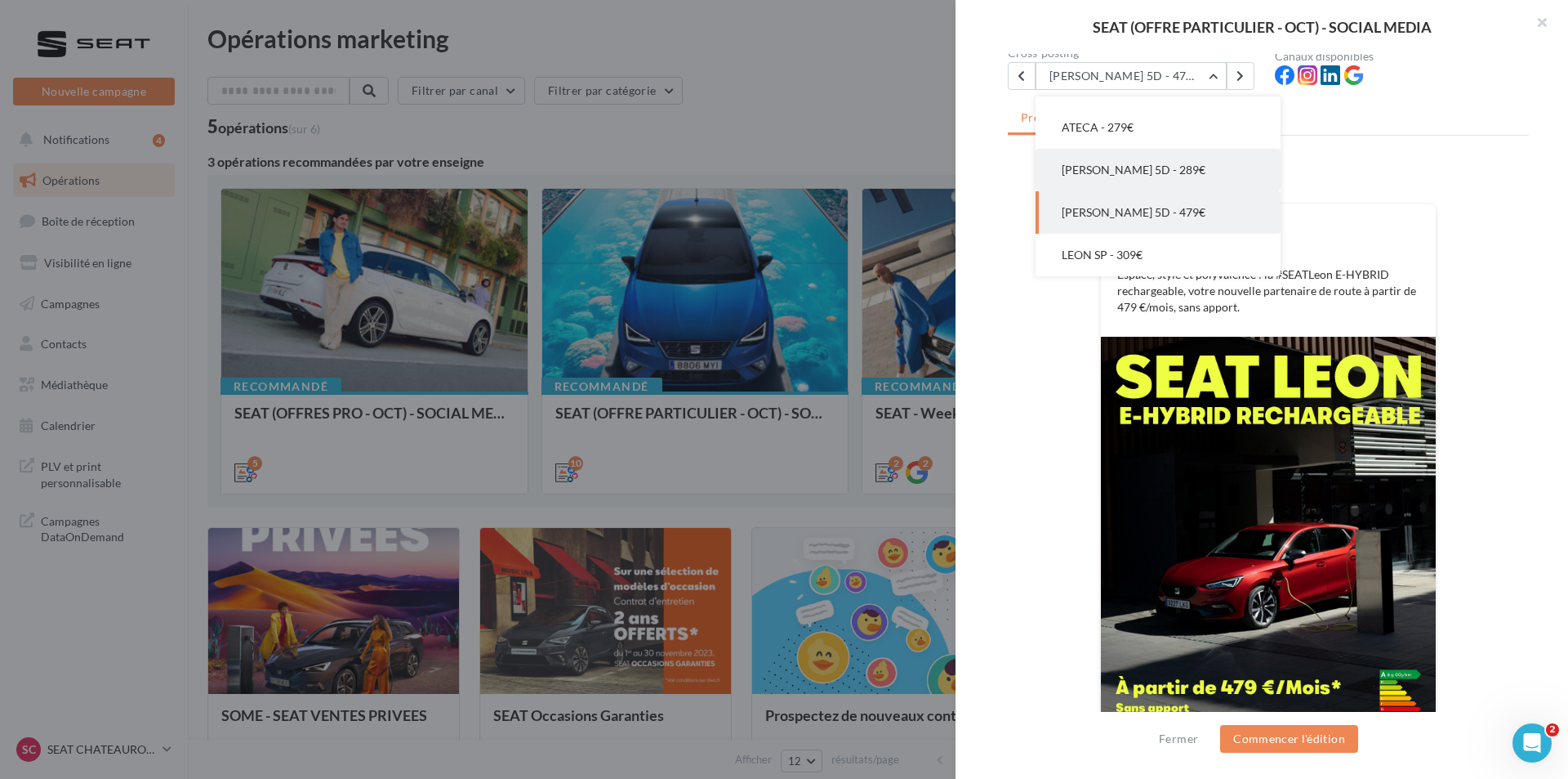
click at [1137, 172] on span "[PERSON_NAME] 5D - 289€" at bounding box center [1134, 169] width 144 height 14
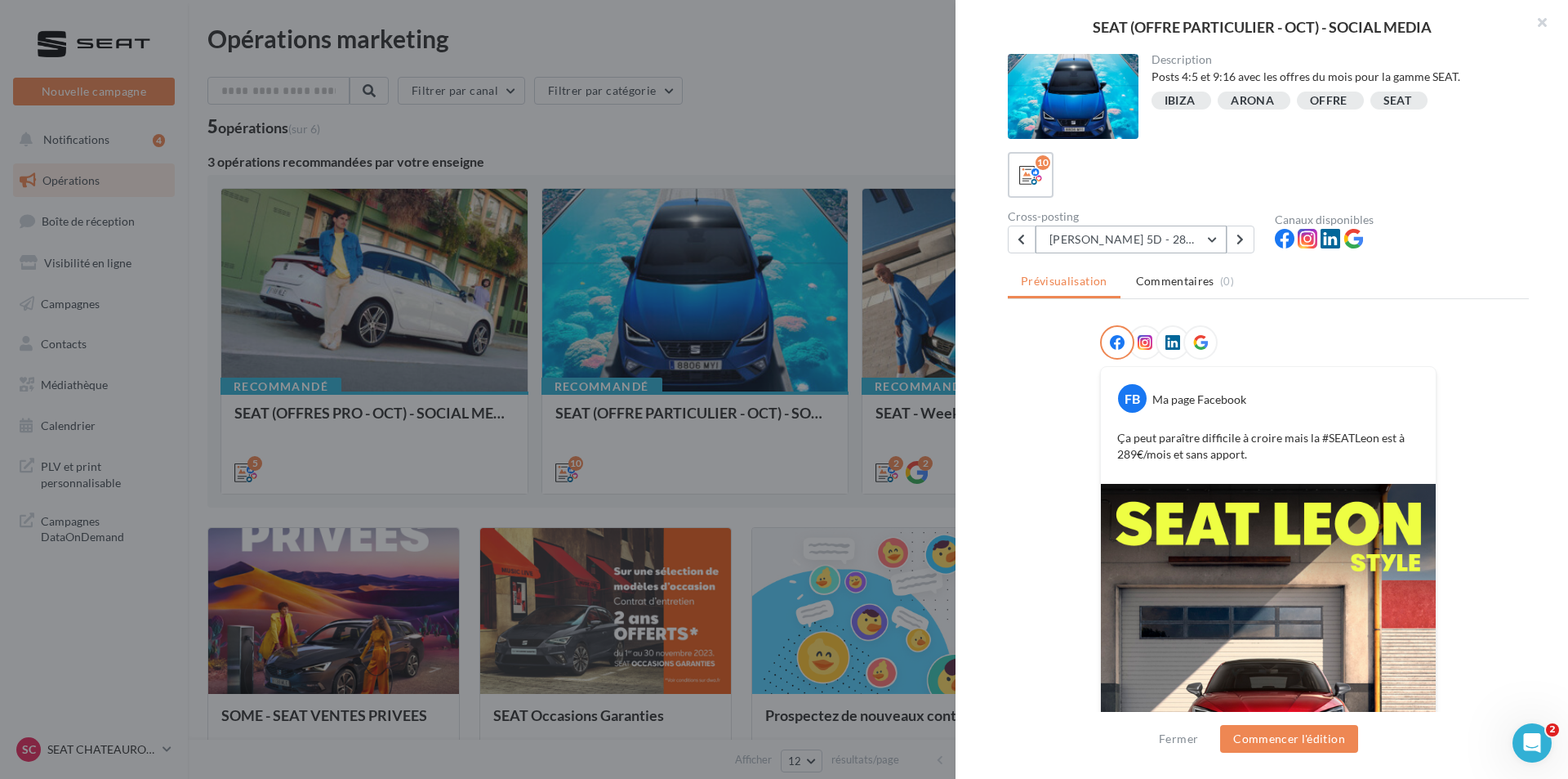
click at [1197, 229] on button "[PERSON_NAME] 5D - 289€" at bounding box center [1131, 238] width 191 height 27
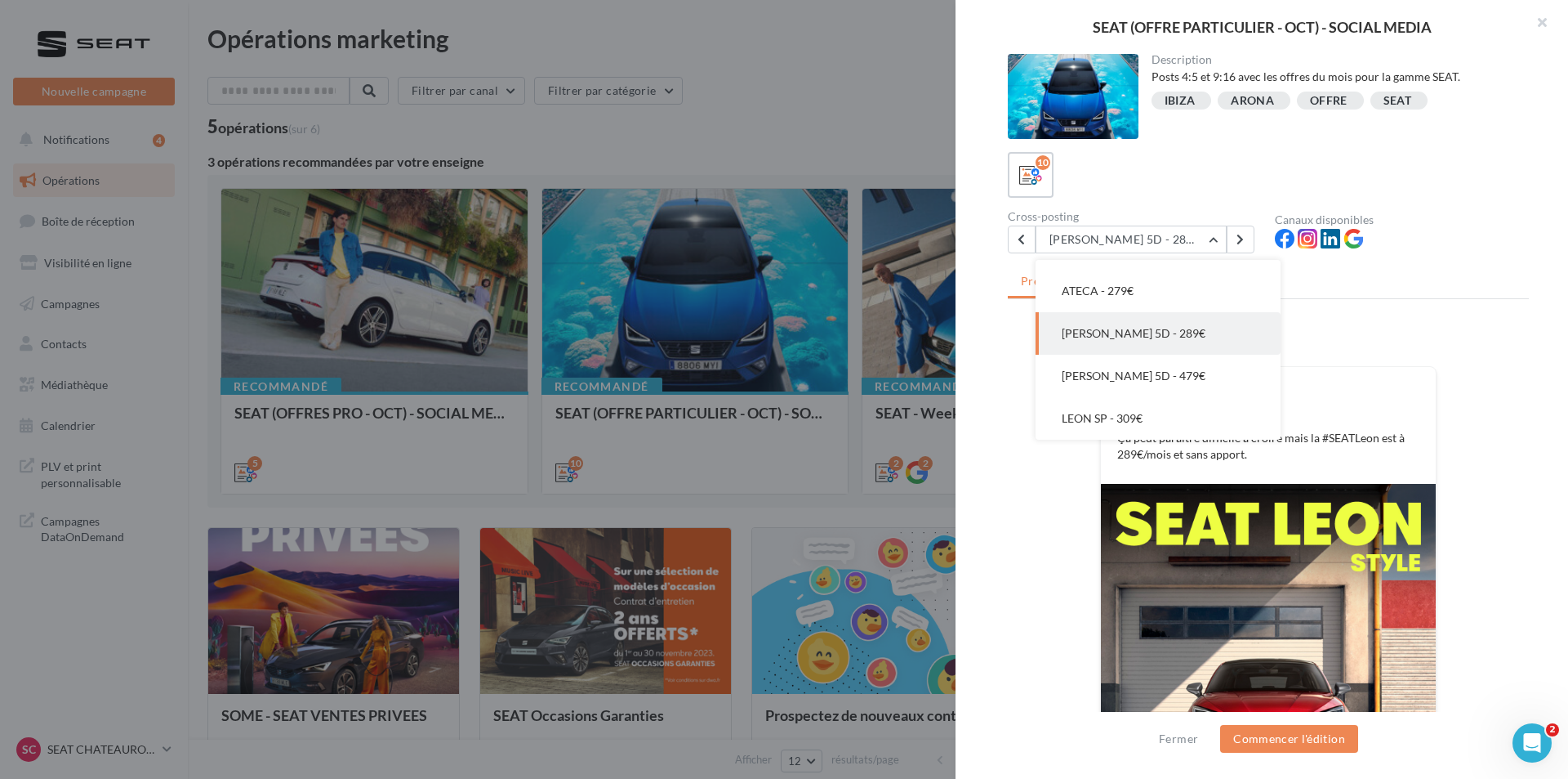
click at [1127, 381] on span "[PERSON_NAME] 5D - 479€" at bounding box center [1134, 376] width 144 height 14
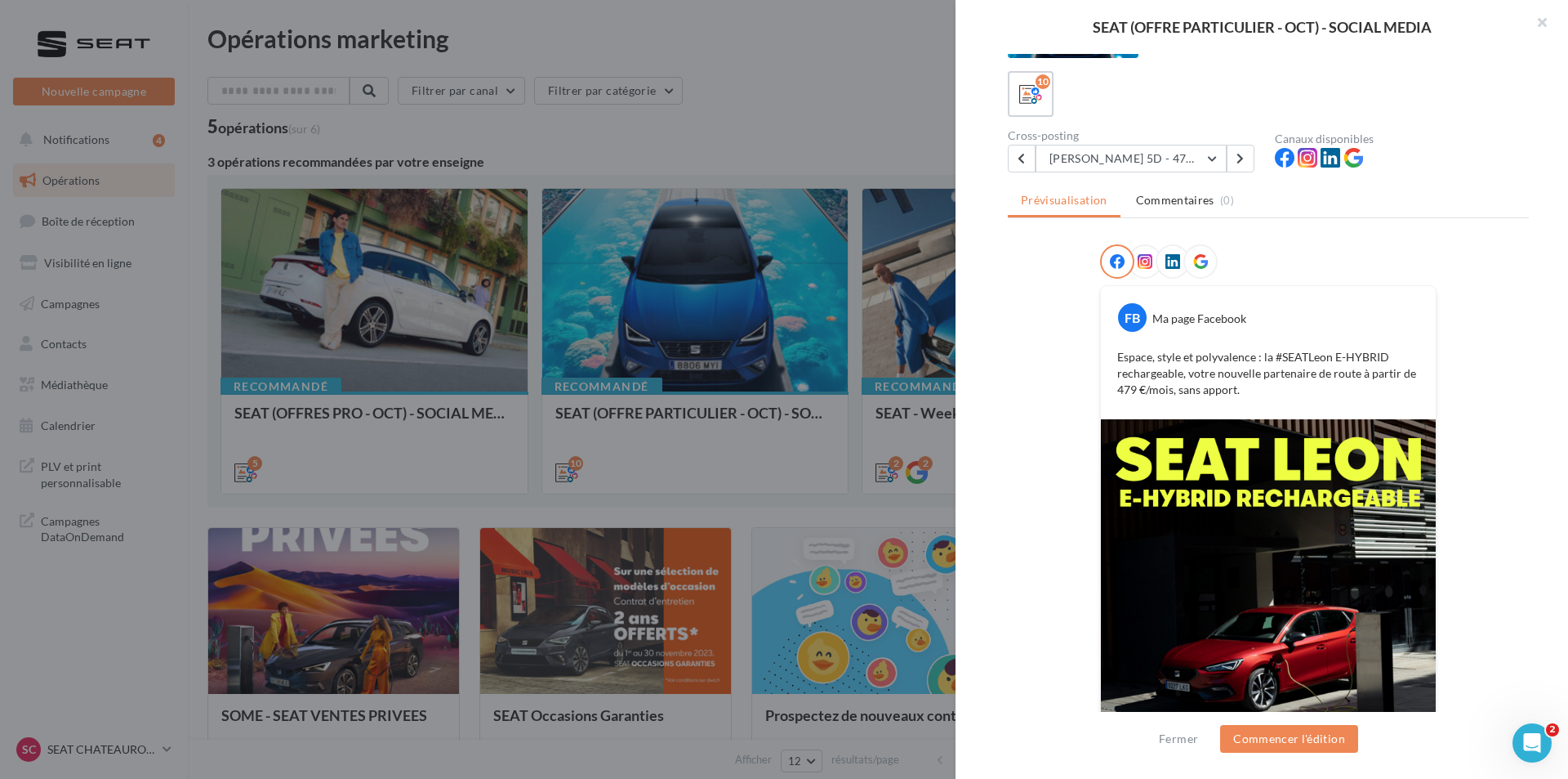
scroll to position [82, 0]
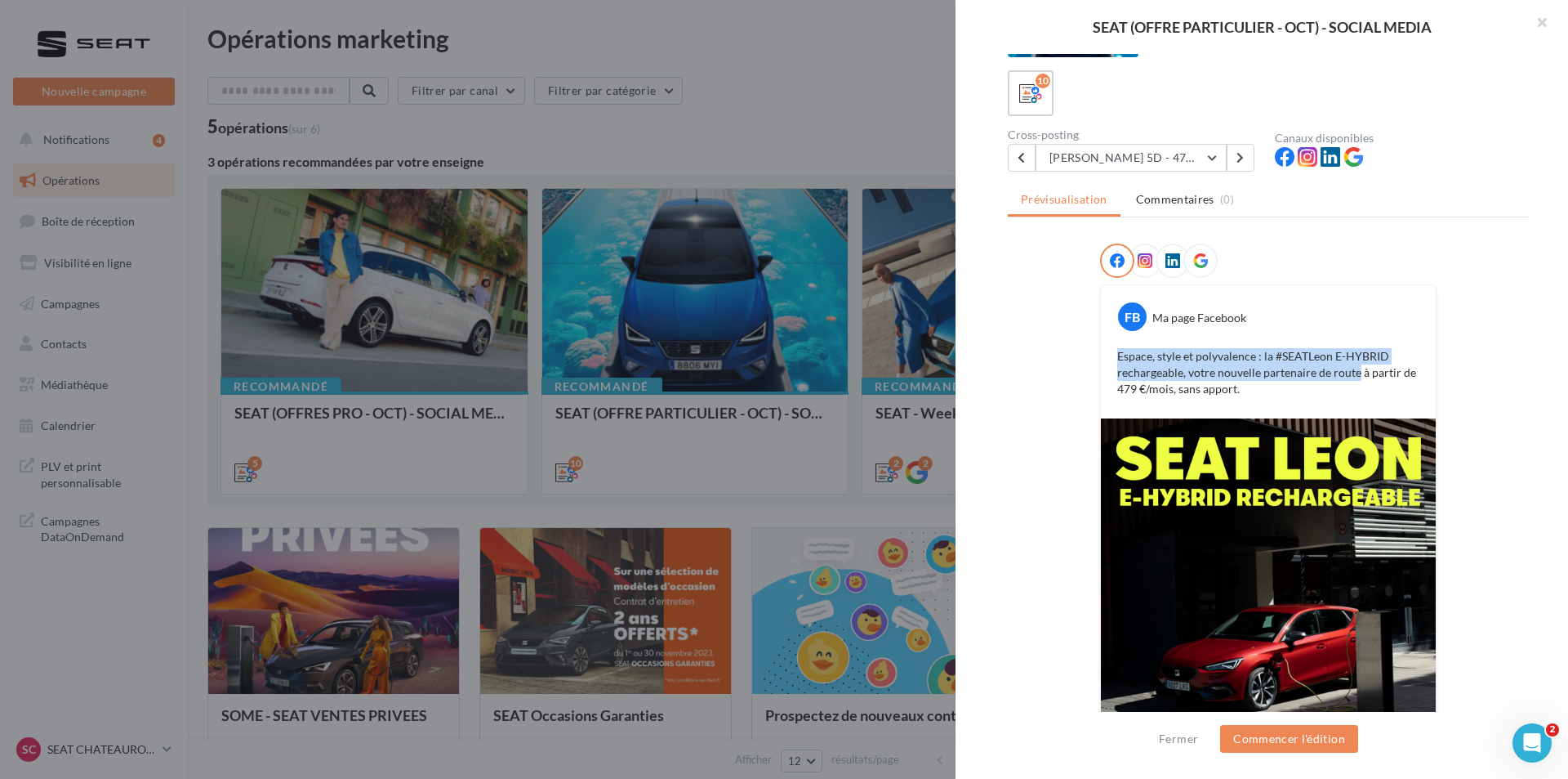
drag, startPoint x: 1114, startPoint y: 355, endPoint x: 1355, endPoint y: 370, distance: 241.5
click at [1355, 370] on p "Espace, style et polyvalence : la #SEATLeon E-HYBRID rechargeable, votre nouvel…" at bounding box center [1268, 372] width 302 height 49
copy p "Espace, style et polyvalence : la #SEATLeon E-HYBRID rechargeable, votre nouvel…"
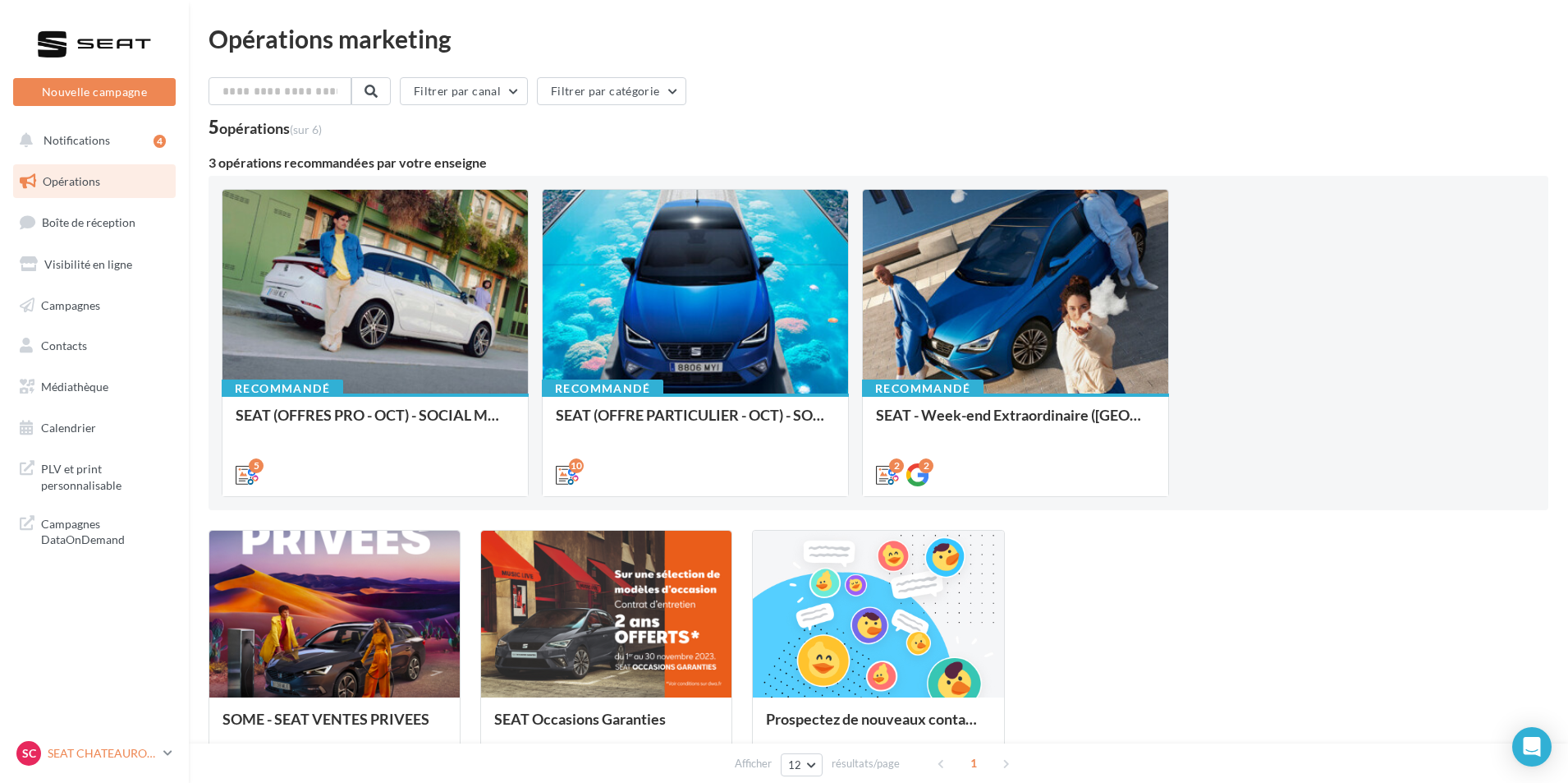
click at [87, 751] on p "SEAT CHATEAUROUX" at bounding box center [102, 753] width 110 height 16
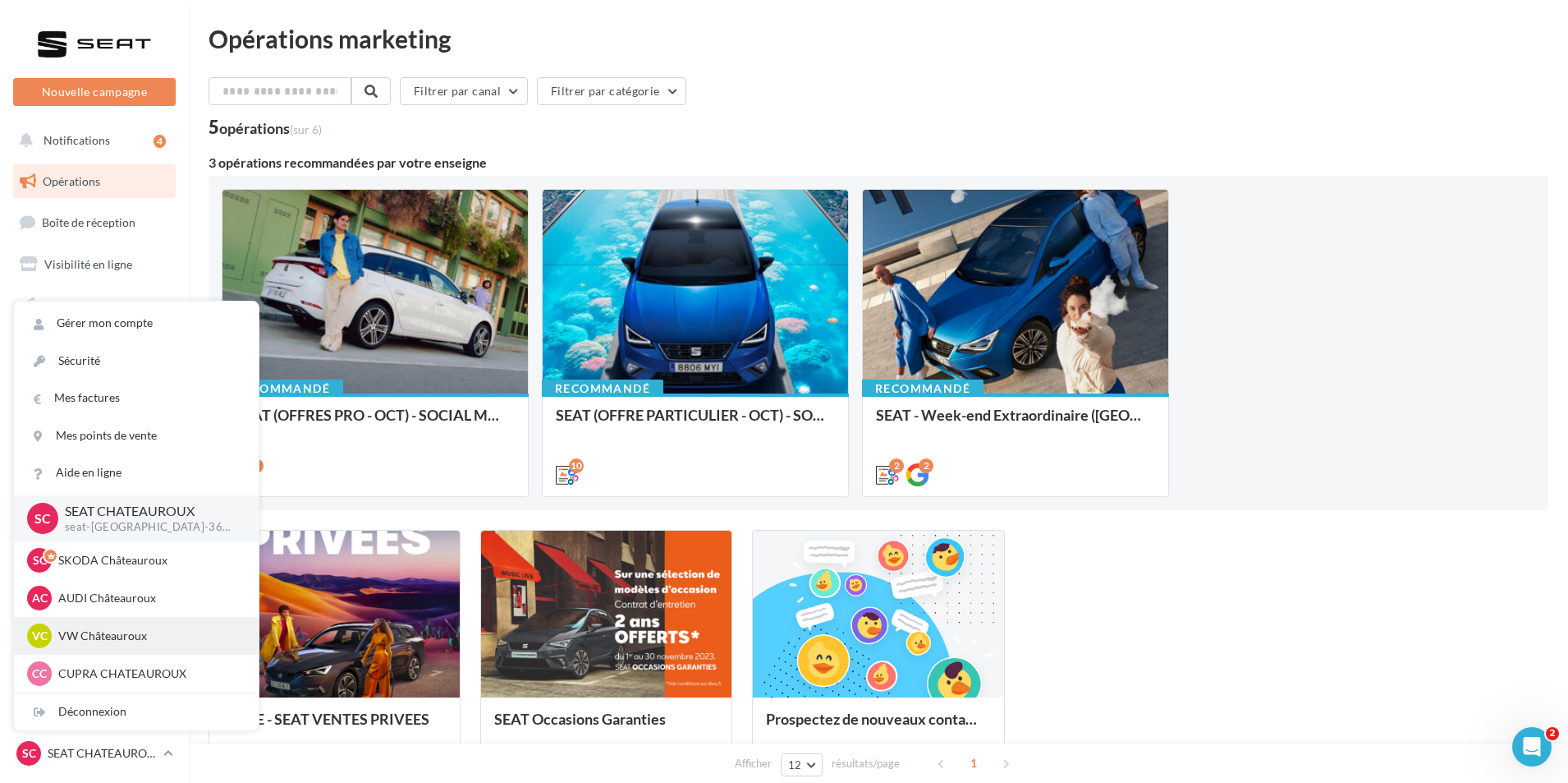
click at [122, 632] on p "VW Châteauroux" at bounding box center [148, 635] width 181 height 16
